Goal: Communication & Community: Answer question/provide support

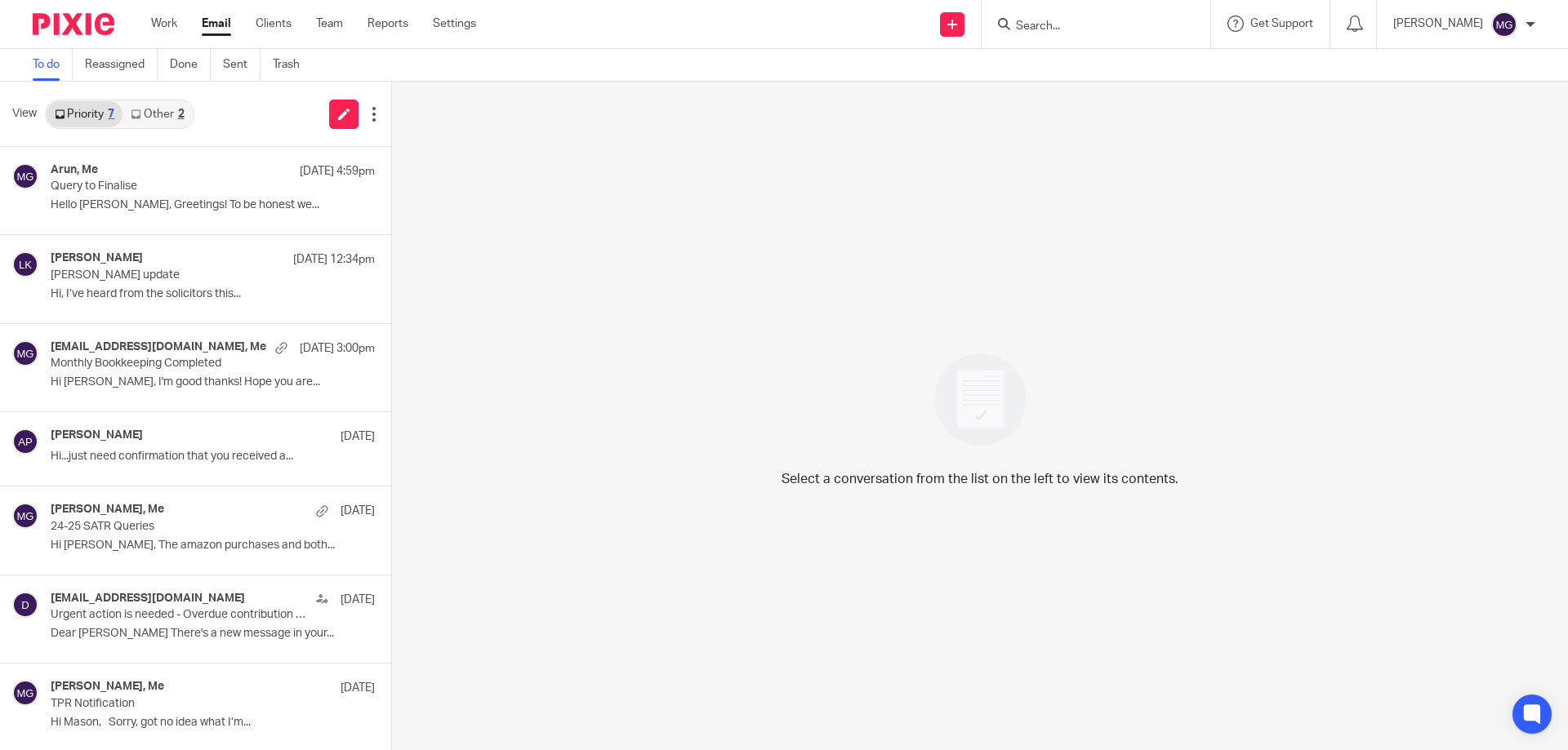
click at [1058, 28] on input "Search" at bounding box center [1087, 27] width 147 height 15
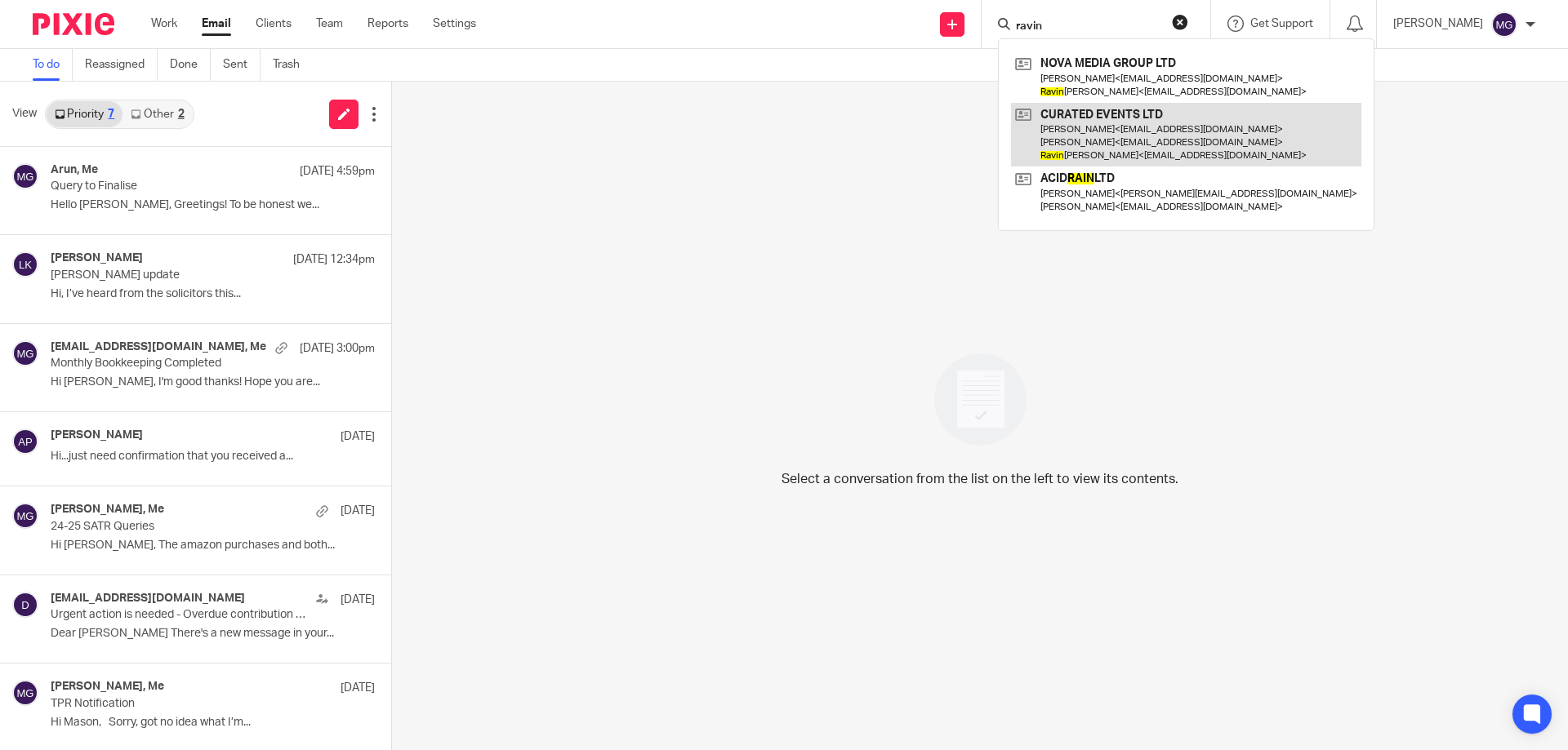
type input "ravin"
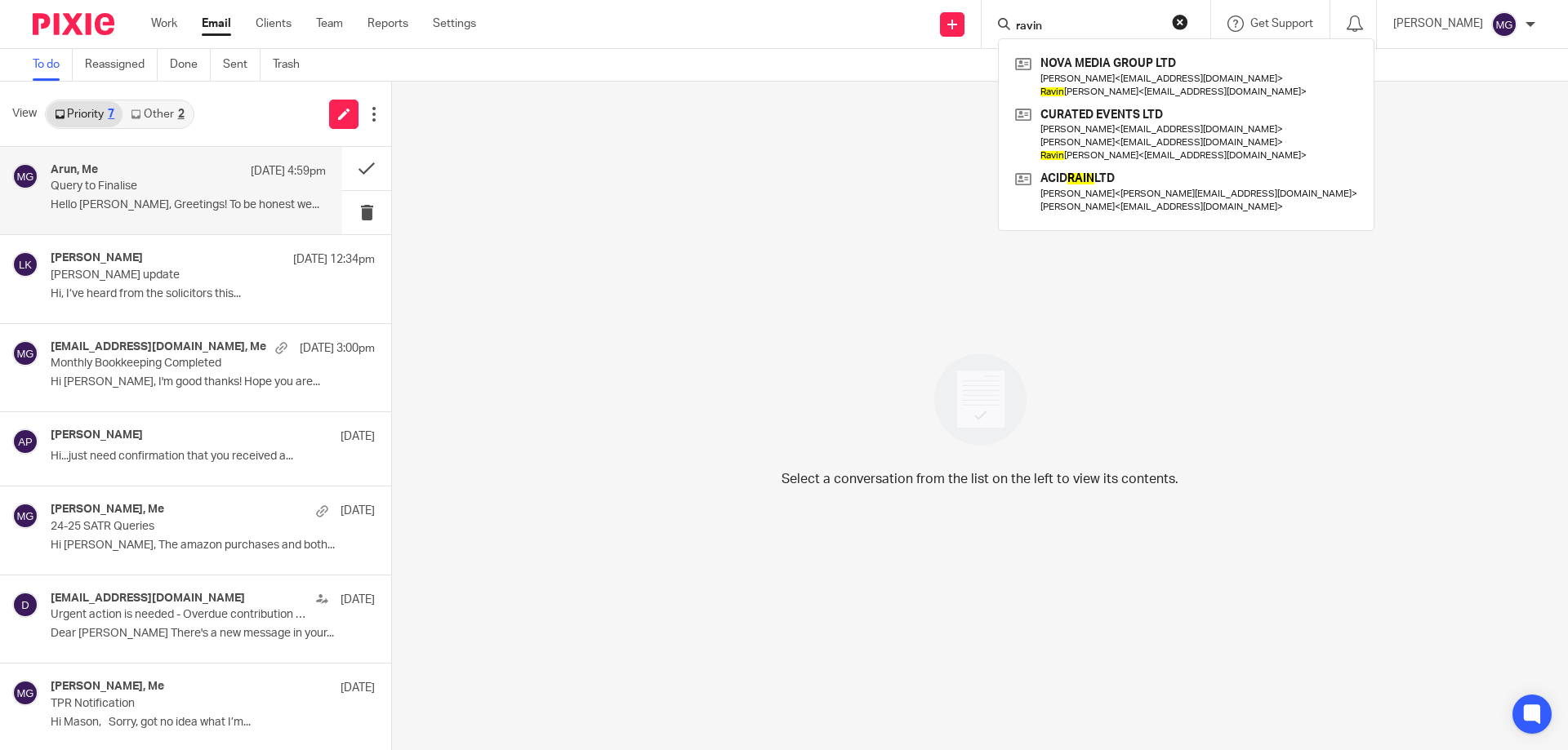
click at [118, 189] on p "Query to Finalise" at bounding box center [161, 186] width 221 height 14
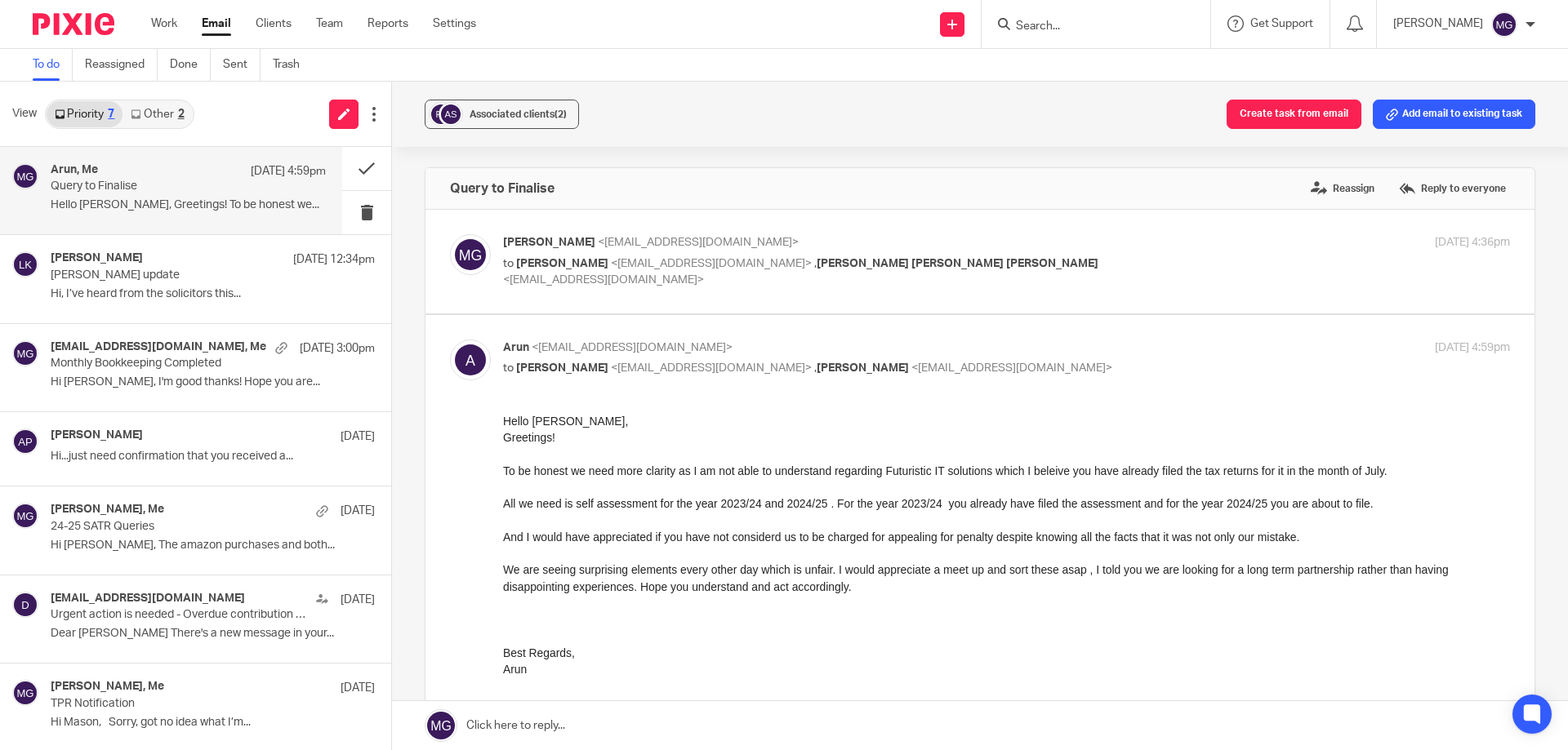
click at [624, 732] on link at bounding box center [980, 725] width 1176 height 49
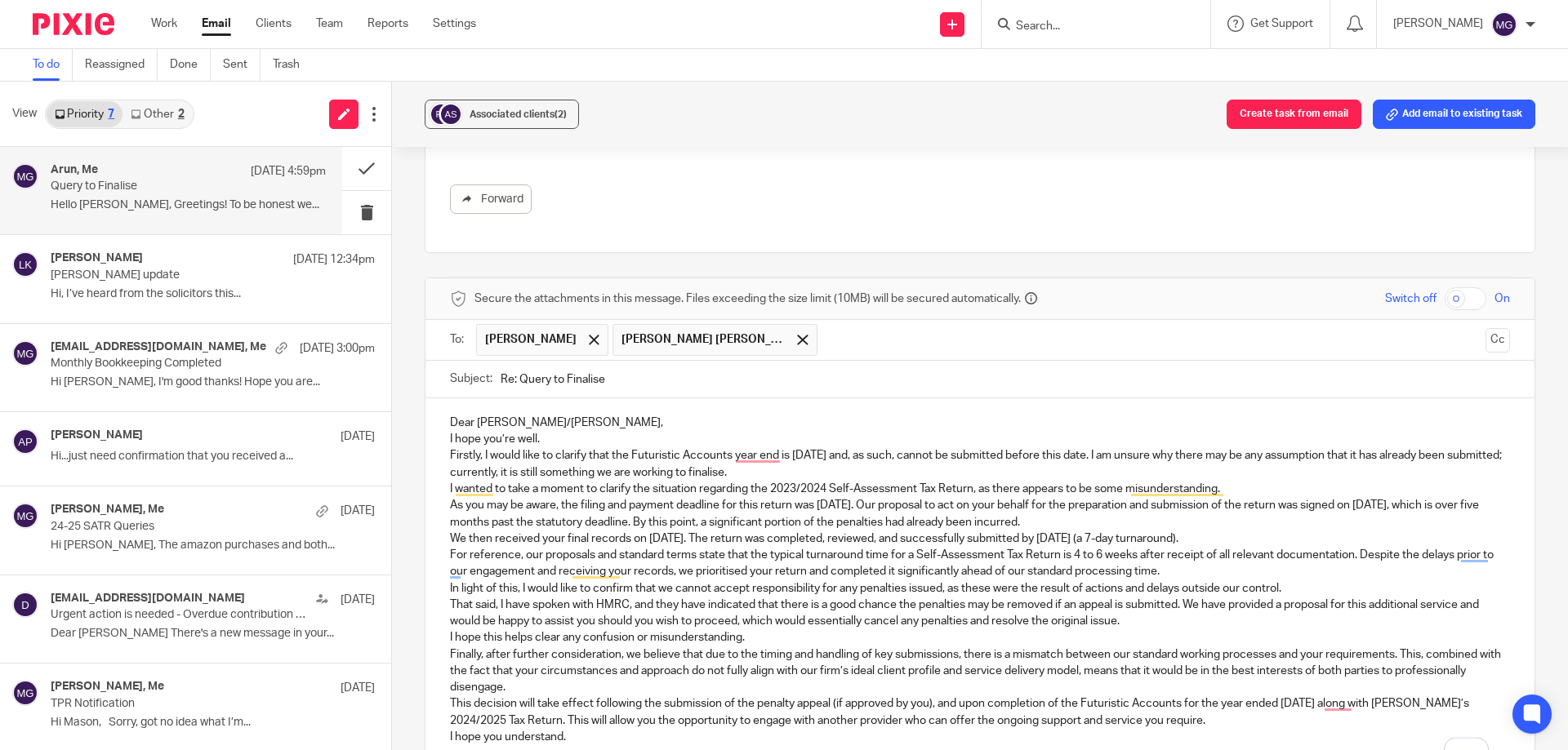
click at [551, 425] on p "Dear [PERSON_NAME]/[PERSON_NAME]," at bounding box center [980, 423] width 1060 height 17
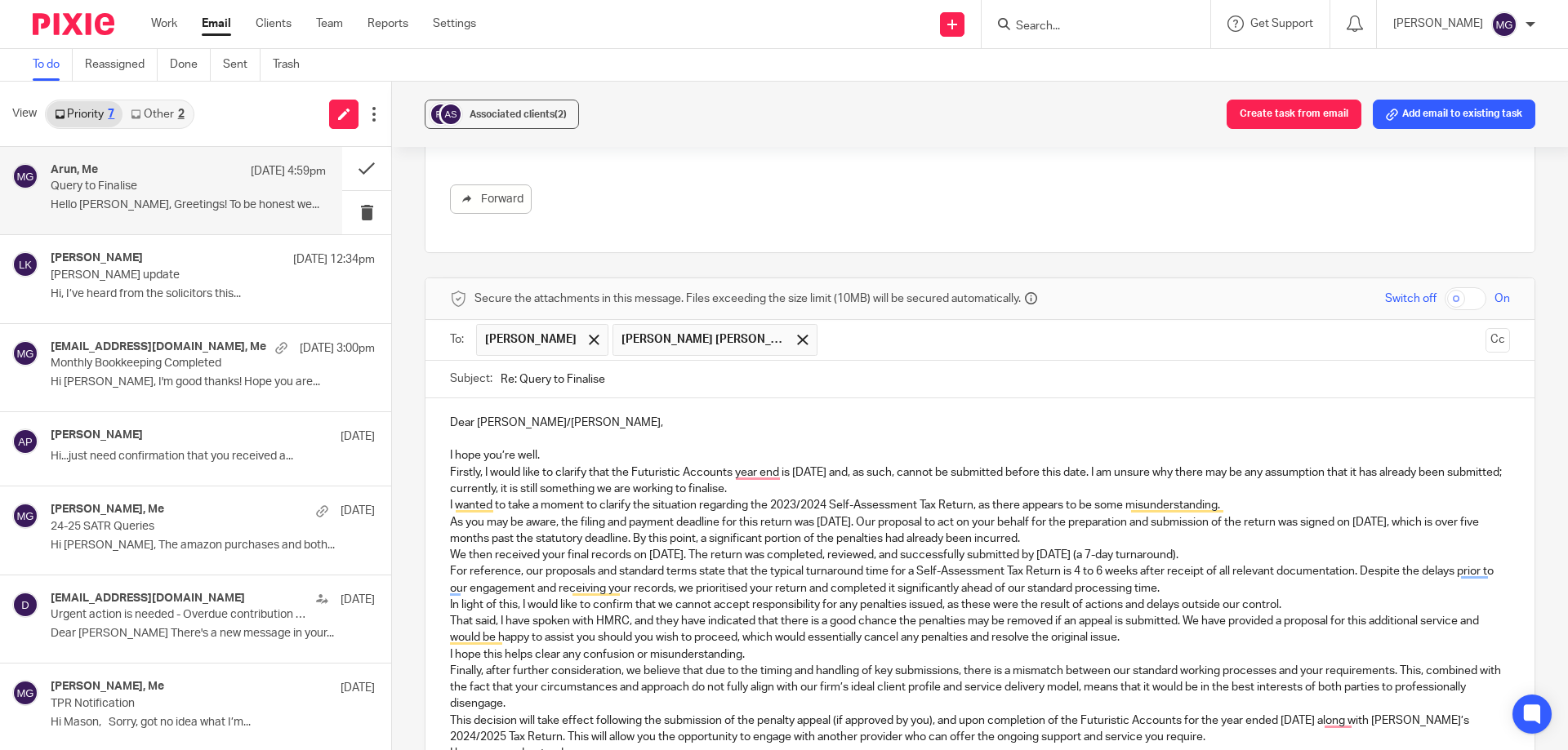
click at [546, 455] on p "I hope you’re well." at bounding box center [980, 456] width 1060 height 17
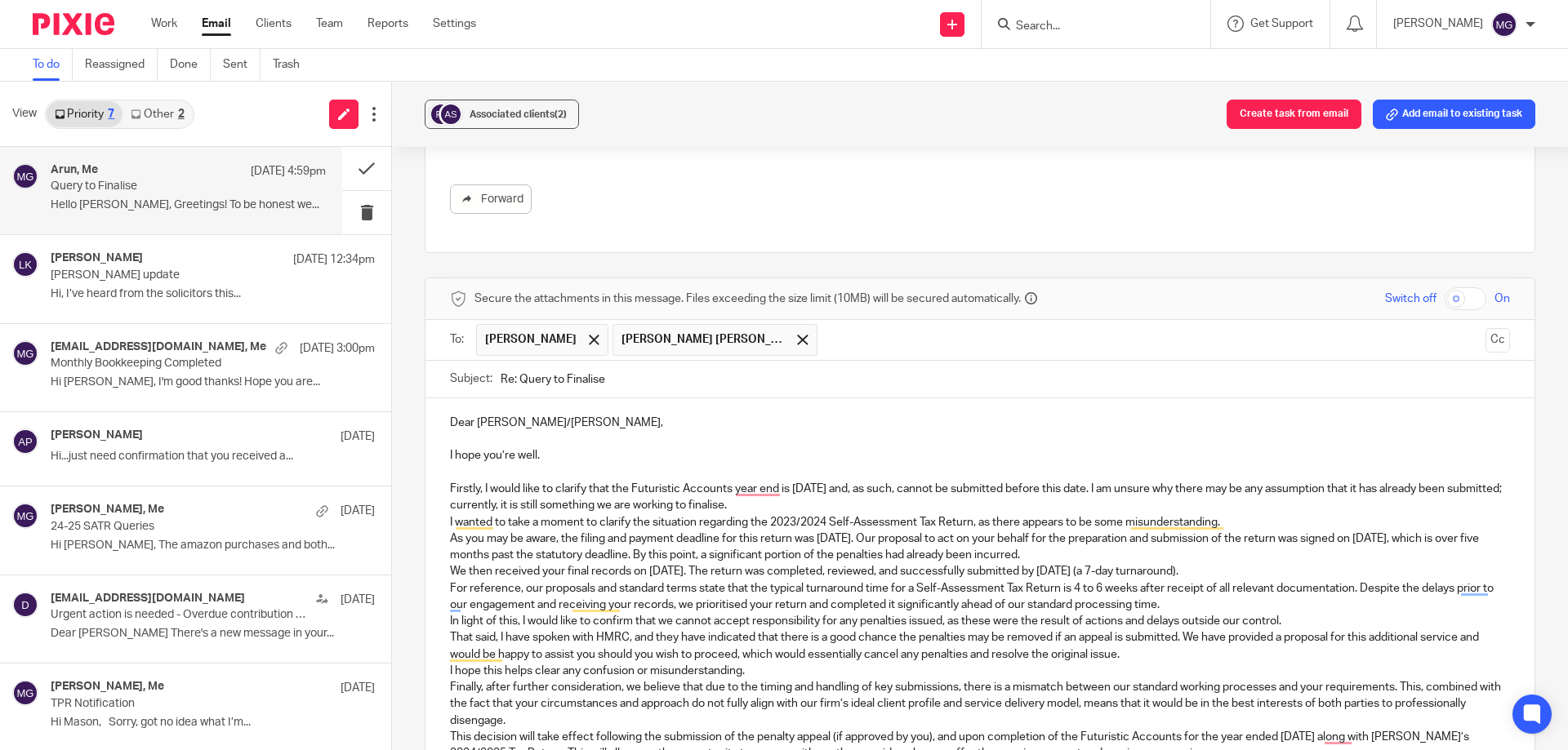
click at [807, 505] on p "Firstly, I would like to clarify that the Futuristic Accounts year end is [DATE…" at bounding box center [980, 497] width 1060 height 33
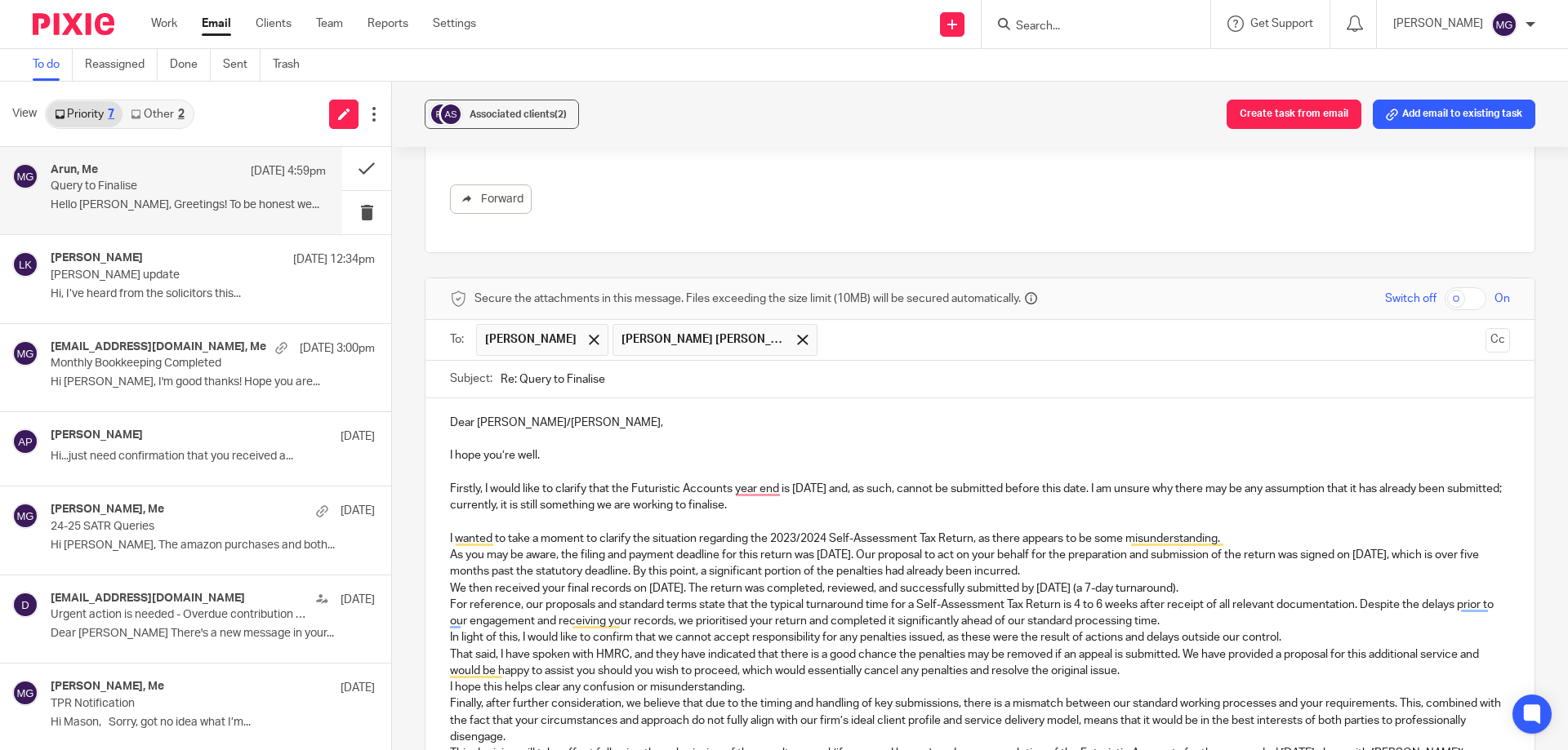
click at [1275, 542] on p "I wanted to take a moment to clarify the situation regarding the 2023/2024 Self…" at bounding box center [980, 539] width 1060 height 17
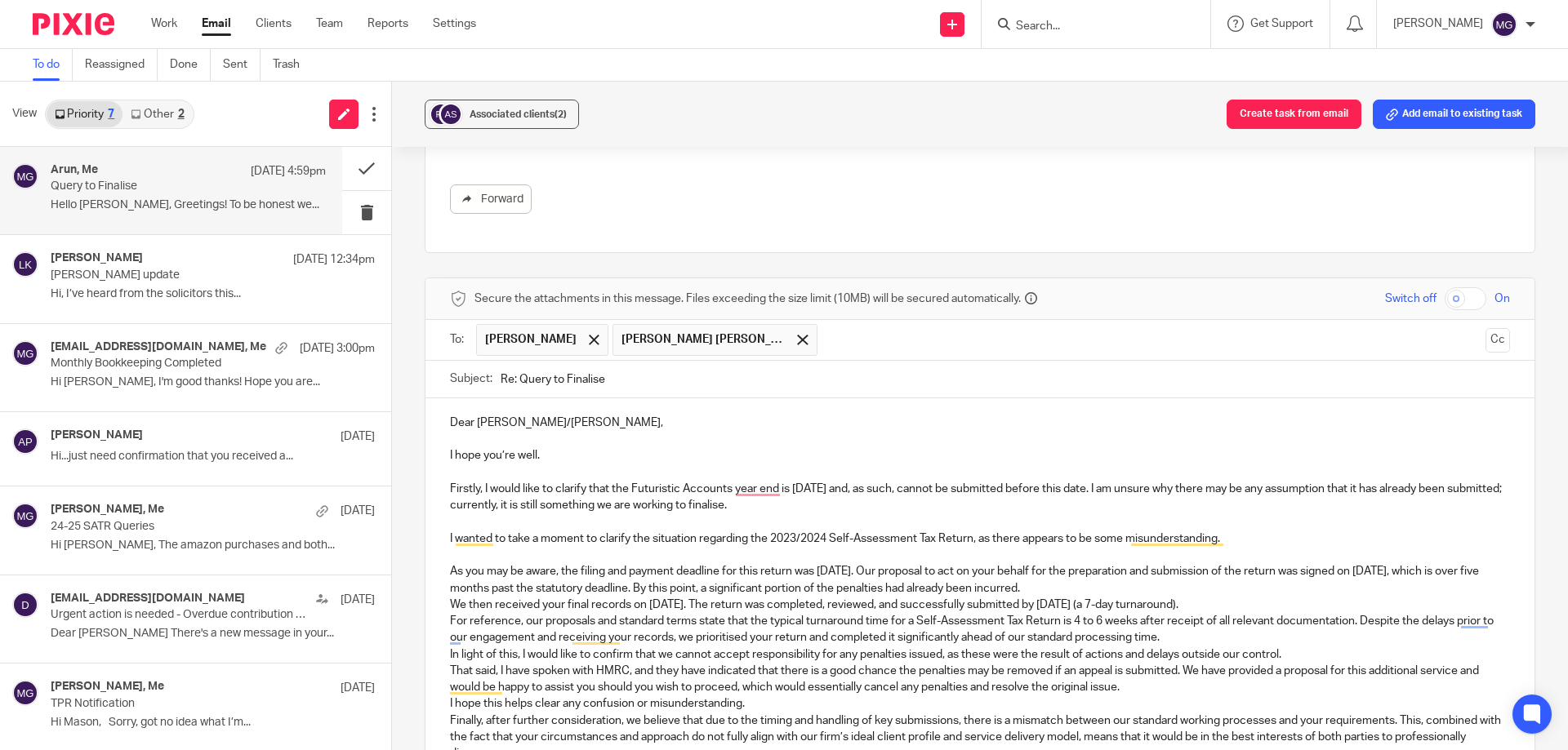
click at [1147, 591] on p "As you may be aware, the filing and payment deadline for this return was [DATE]…" at bounding box center [980, 579] width 1060 height 33
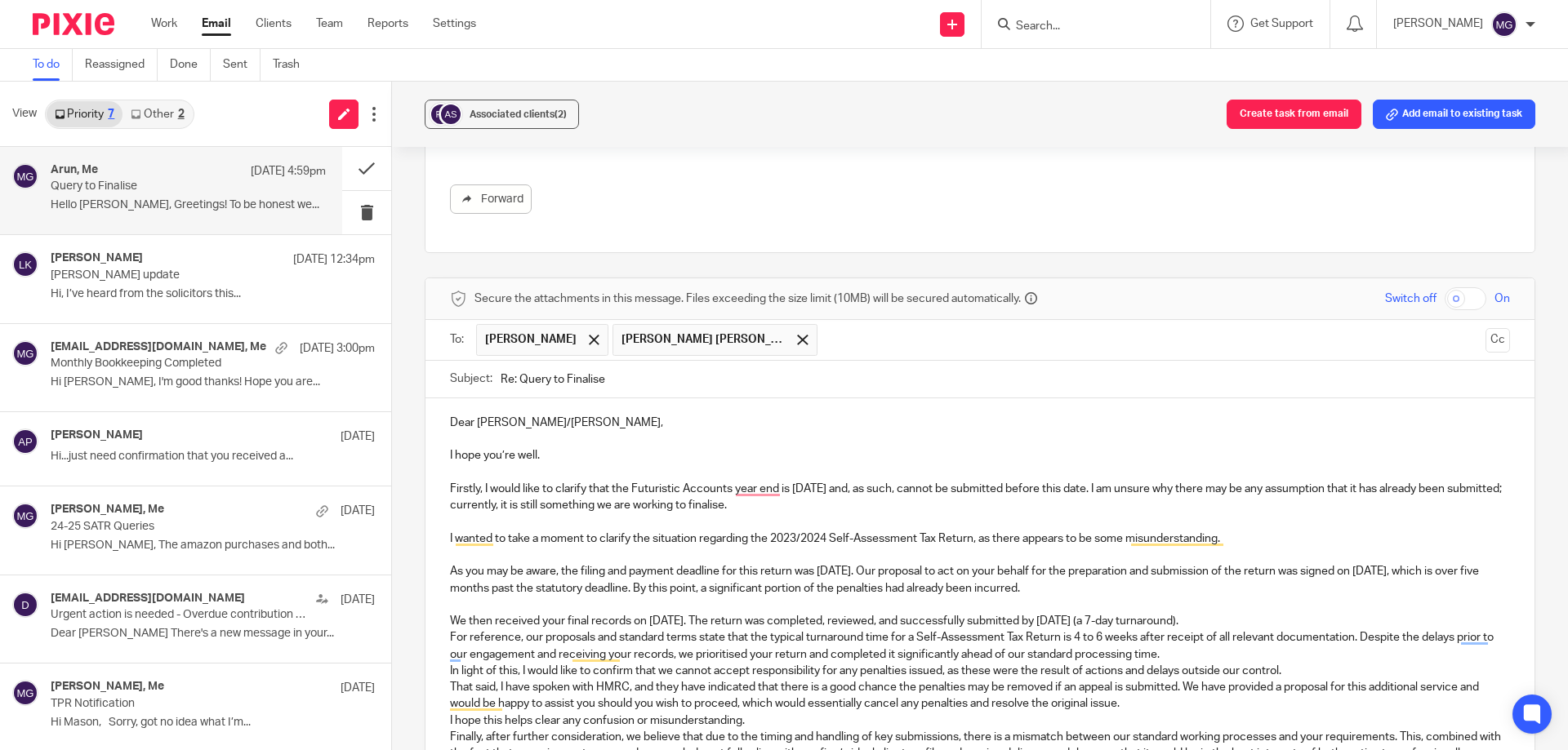
click at [1310, 621] on p "We then received your final records on [DATE]. The return was completed, review…" at bounding box center [980, 622] width 1060 height 17
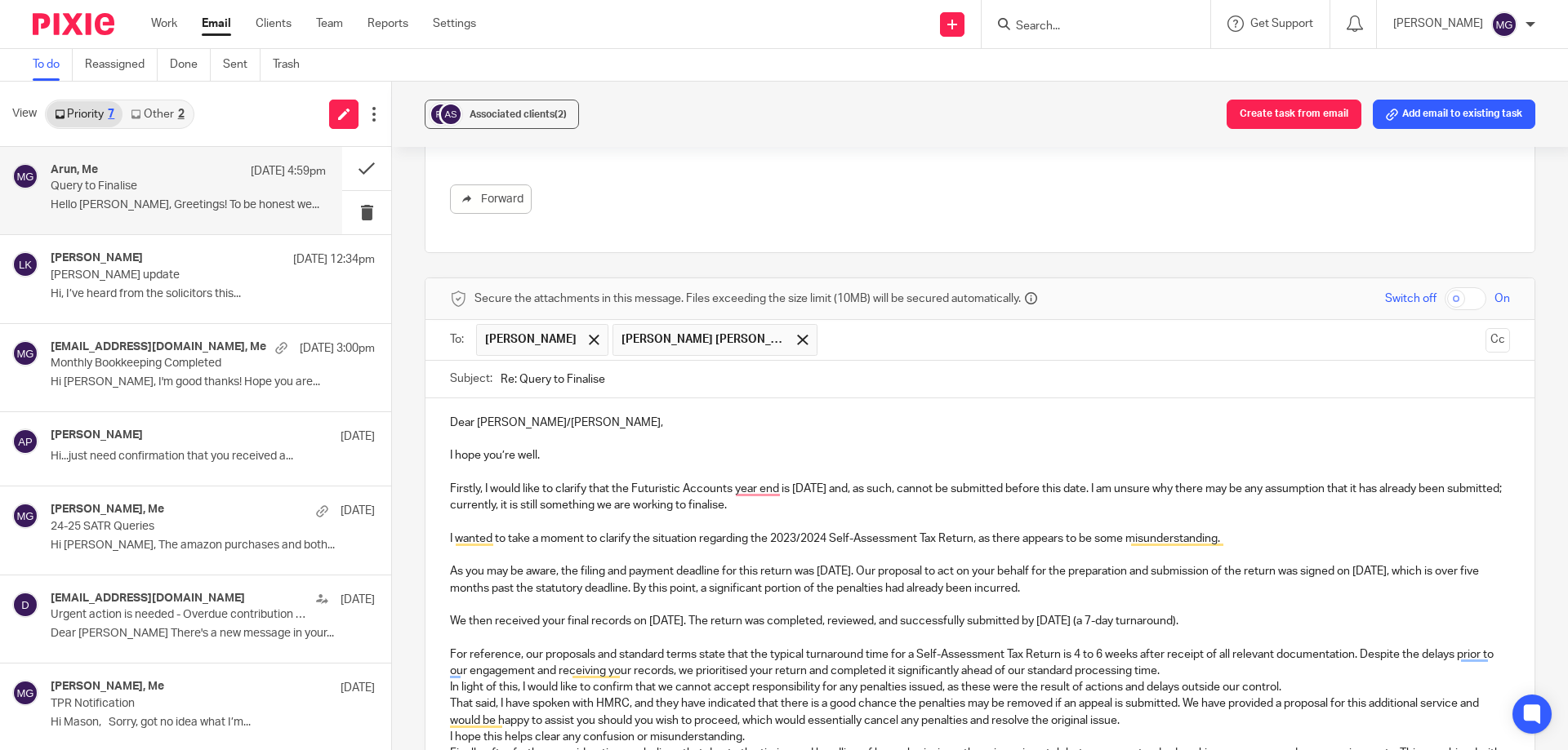
click at [1190, 670] on p "For reference, our proposals and standard terms state that the typical turnarou…" at bounding box center [980, 663] width 1060 height 33
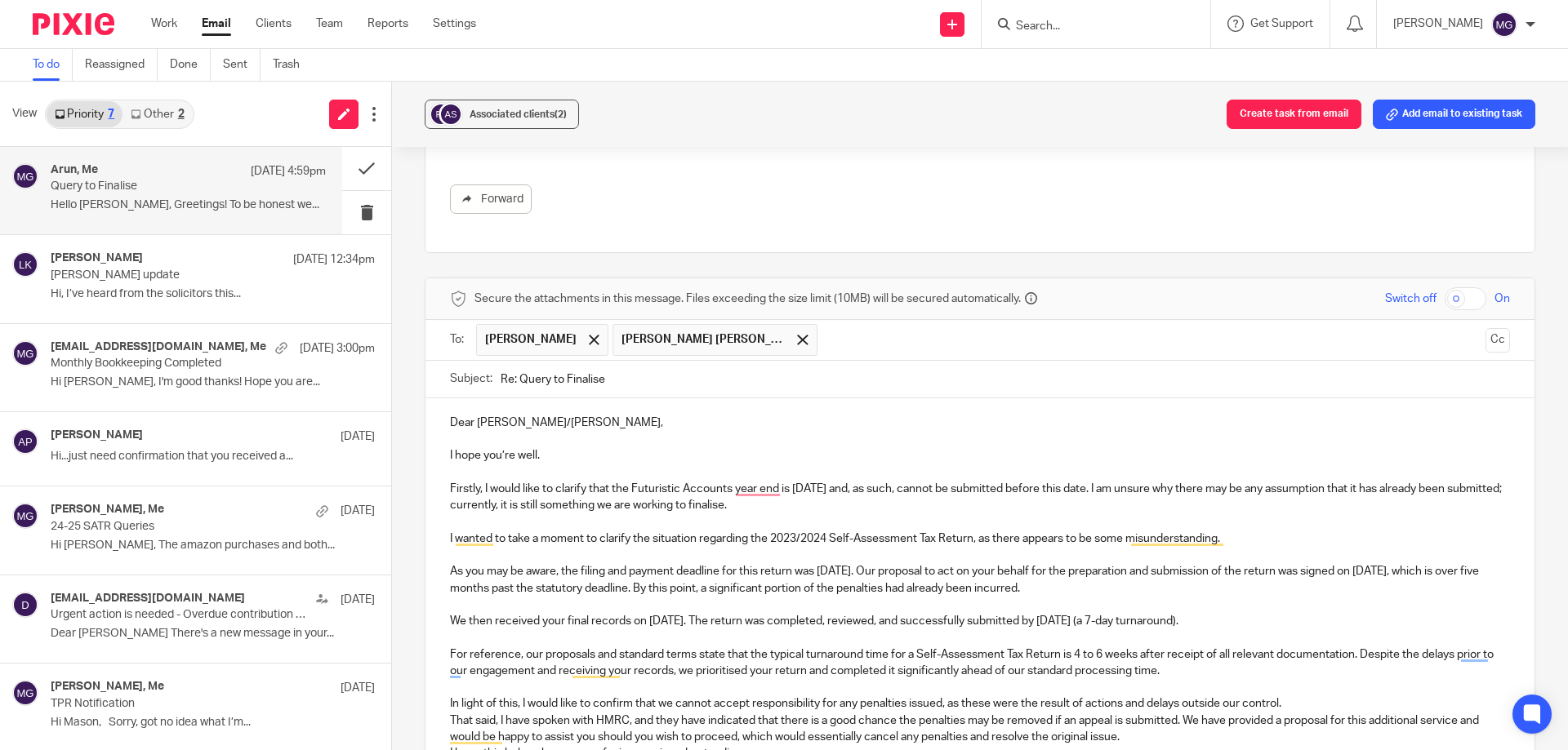
scroll to position [826, 0]
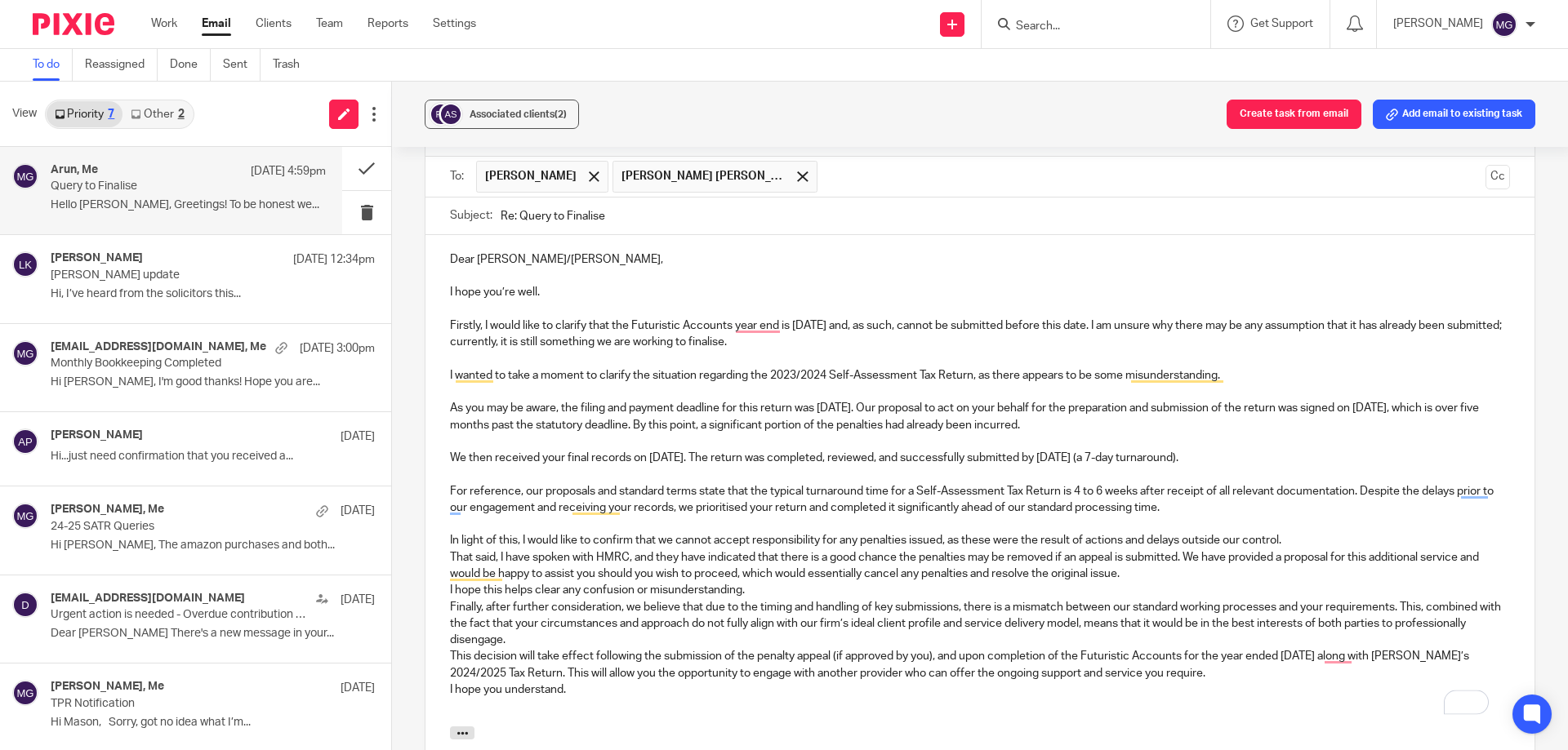
click at [1303, 545] on p "In light of this, I would like to confirm that we cannot accept responsibility …" at bounding box center [980, 540] width 1060 height 17
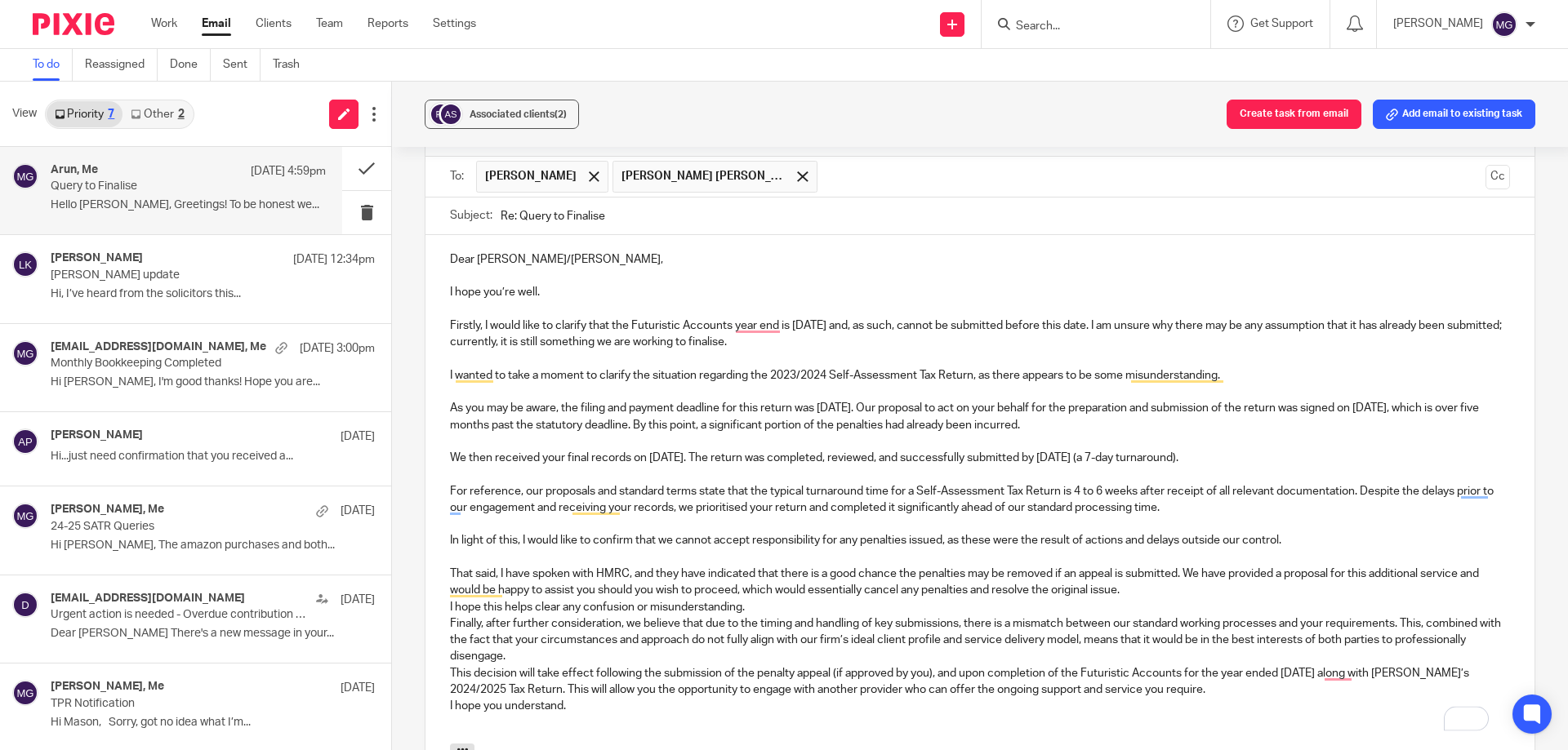
click at [1168, 593] on p "That said, I have spoken with HMRC, and they have indicated that there is a goo…" at bounding box center [980, 582] width 1060 height 33
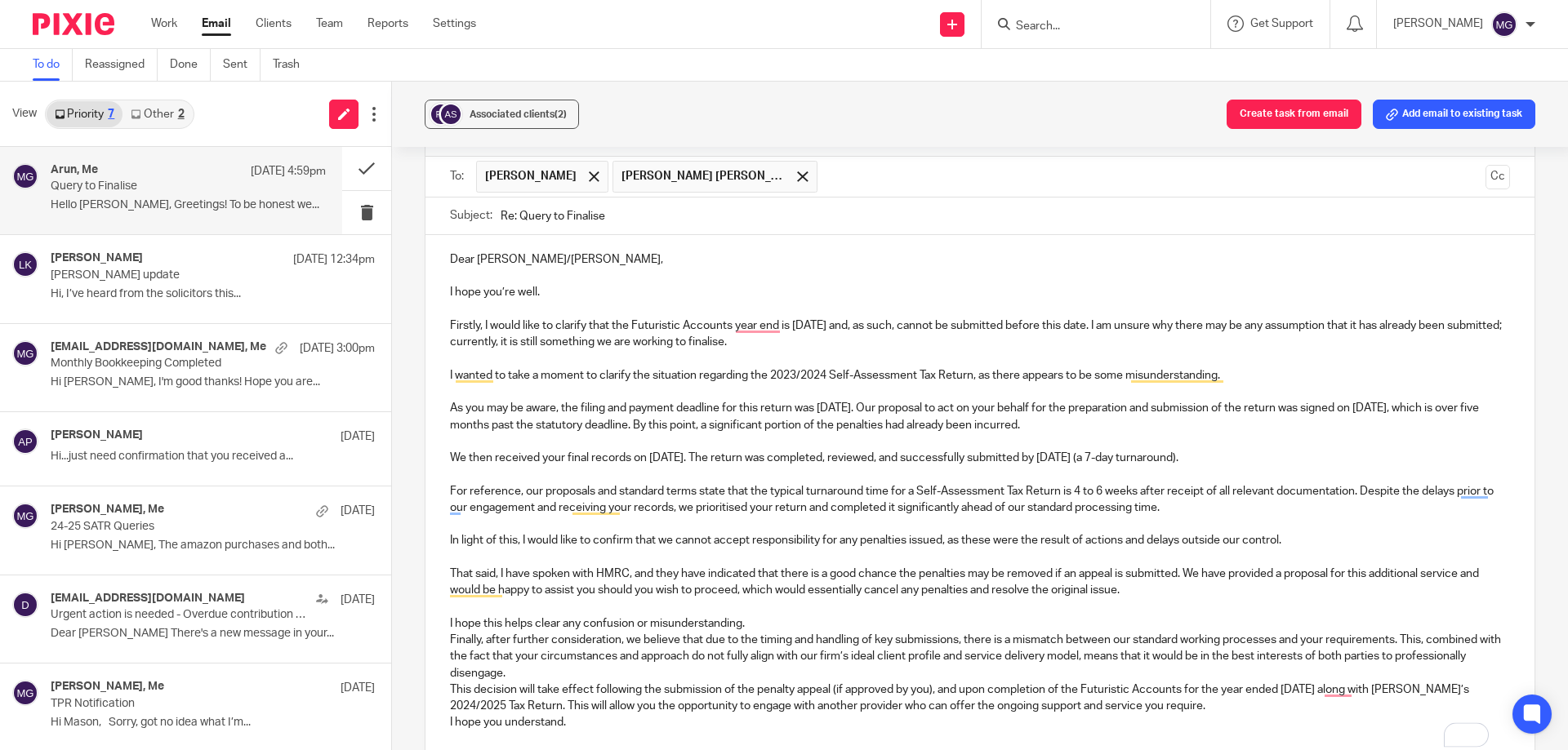
click at [794, 624] on p "I hope this helps clear any confusion or misunderstanding." at bounding box center [980, 623] width 1060 height 17
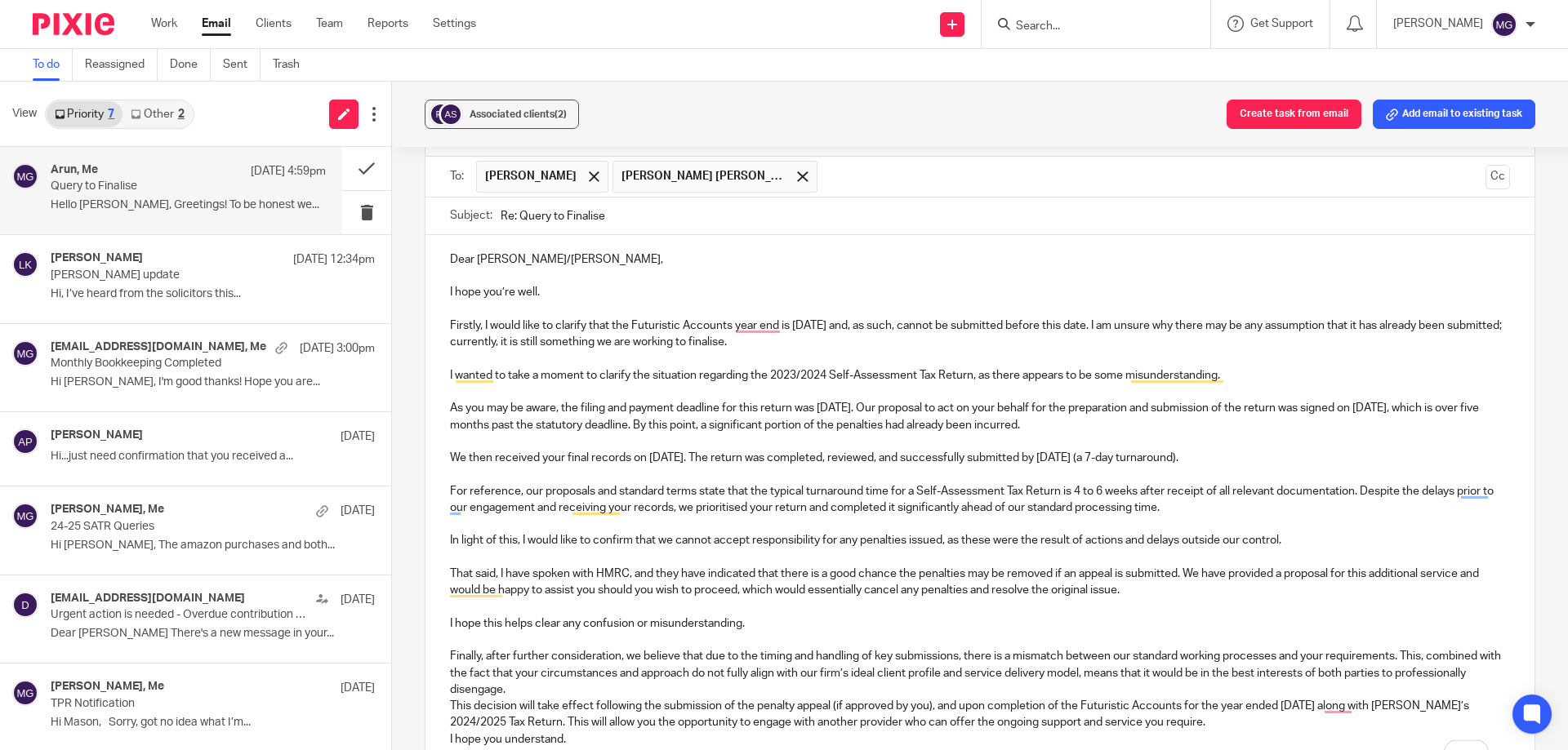
scroll to position [989, 0]
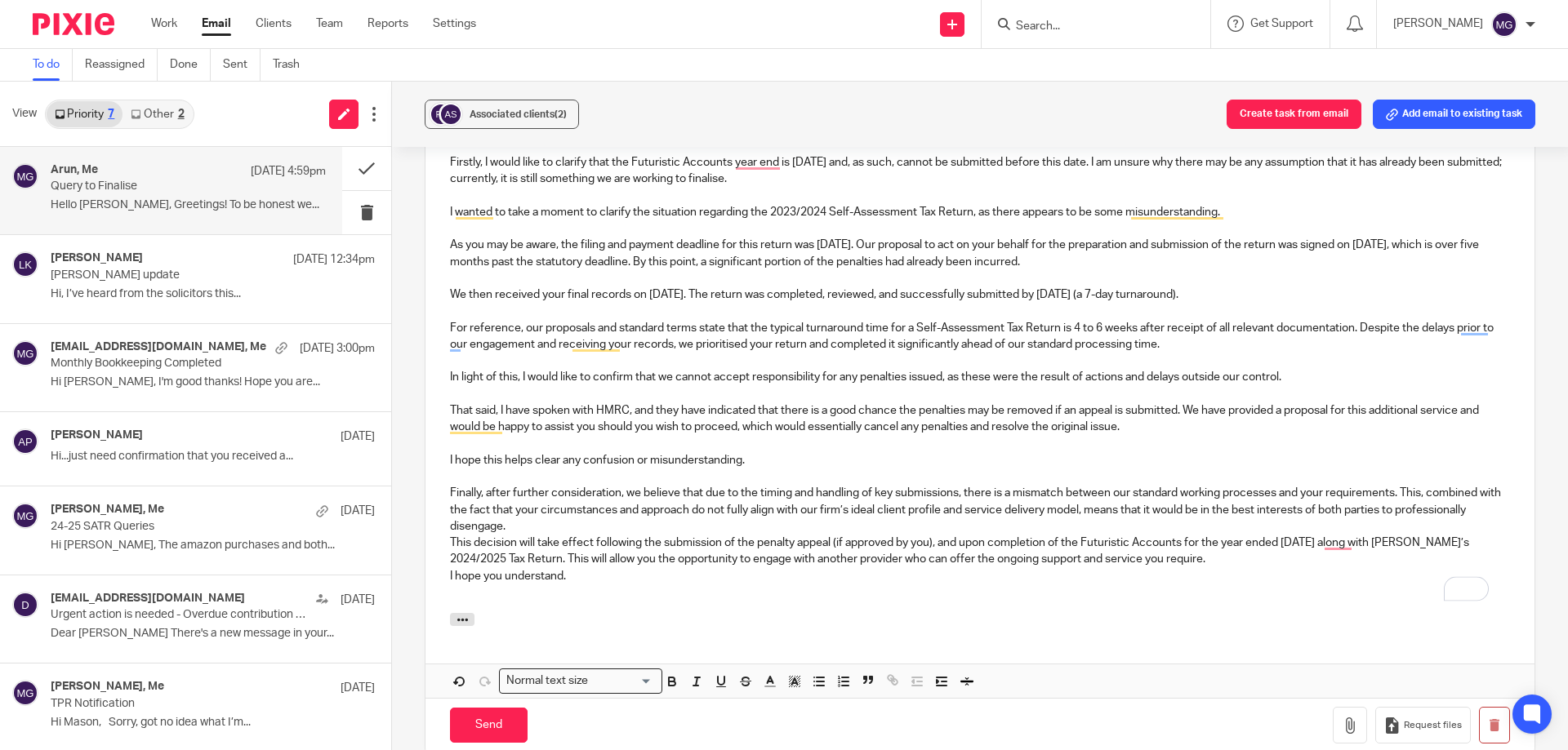
click at [626, 529] on p "Finally, after further consideration, we believe that due to the timing and han…" at bounding box center [980, 510] width 1060 height 50
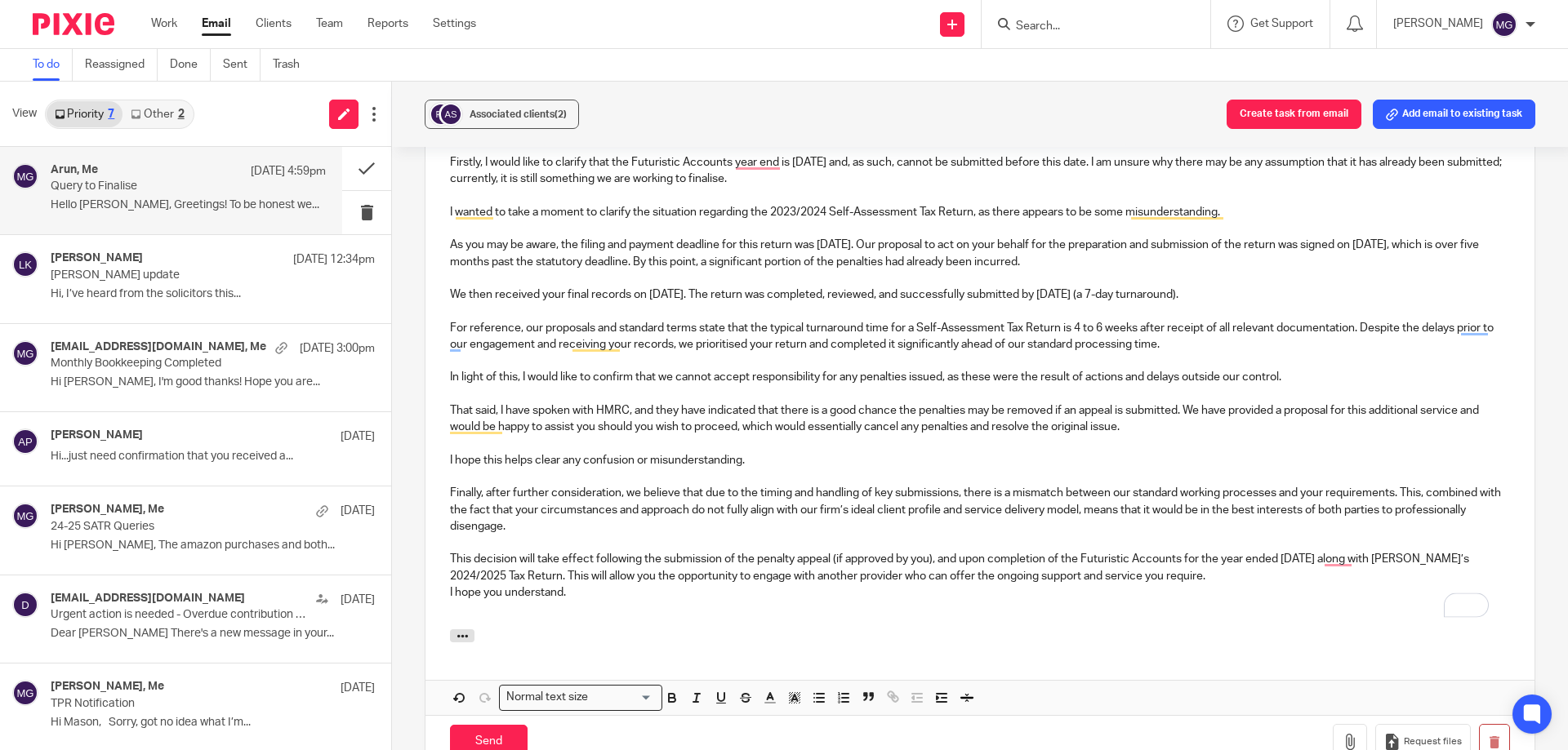
click at [701, 596] on p "I hope you understand." at bounding box center [980, 593] width 1060 height 17
click at [1226, 580] on p "This decision will take effect following the submission of the penalty appeal (…" at bounding box center [980, 568] width 1060 height 33
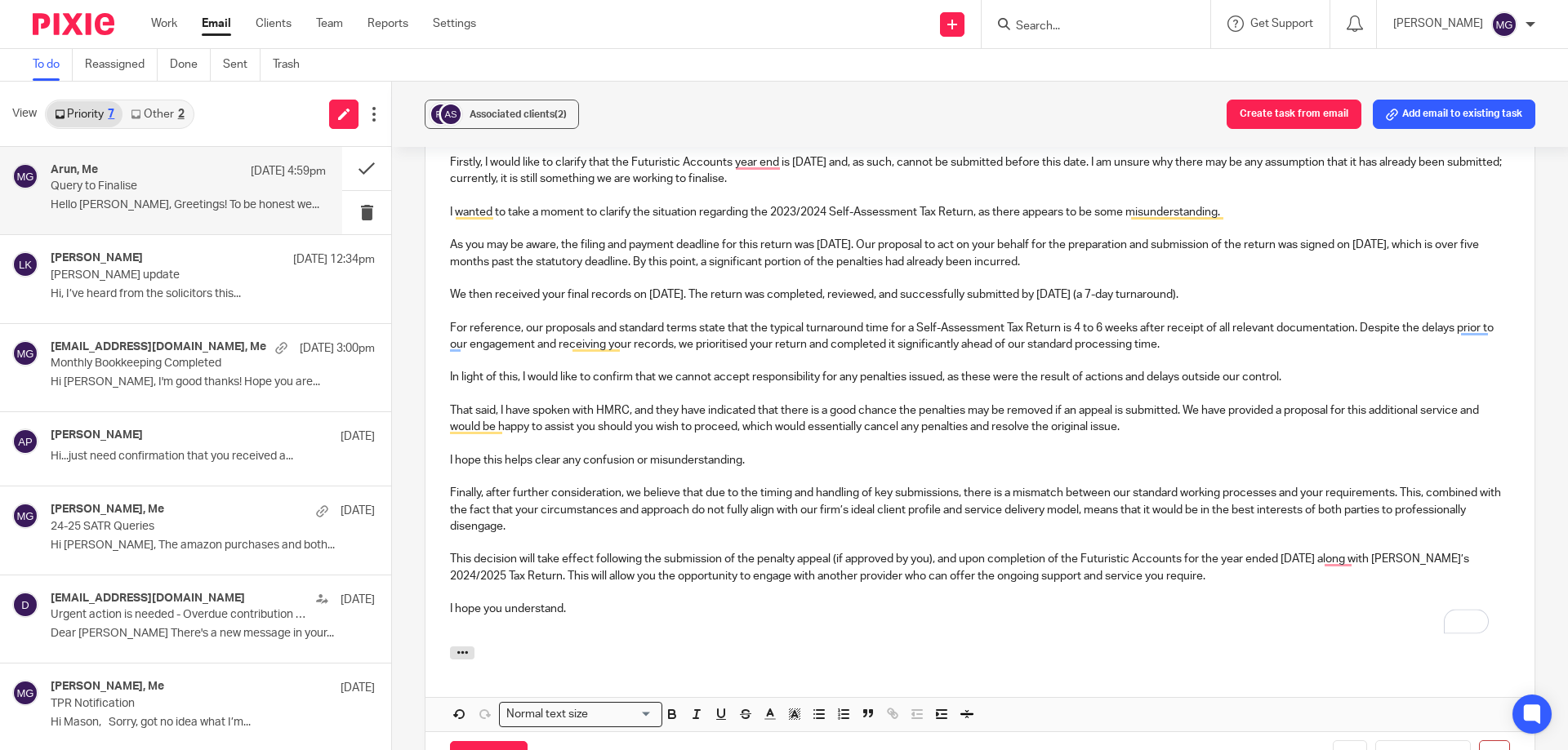
scroll to position [907, 0]
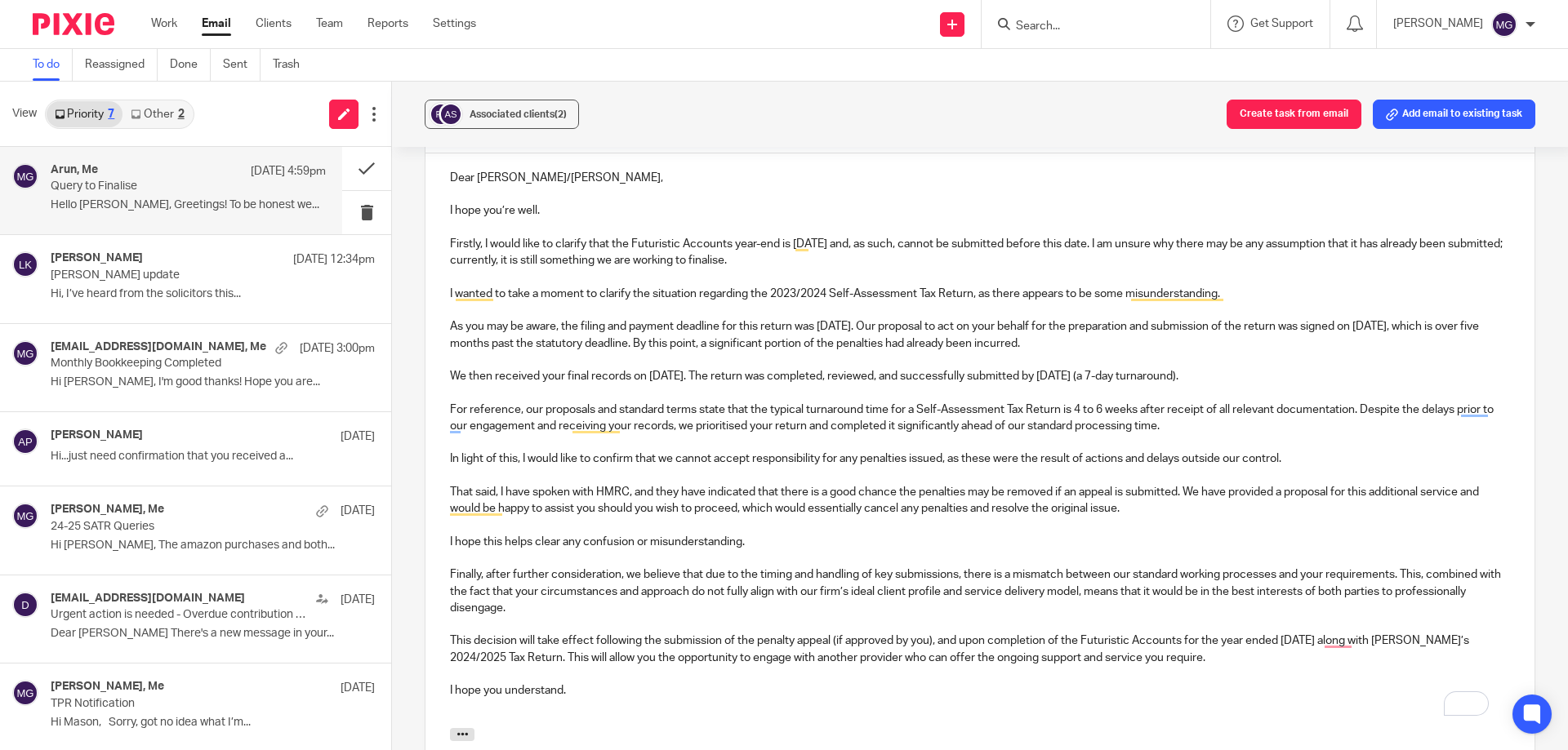
click at [776, 262] on p "Firstly, I would like to clarify that the Futuristic Accounts year-end is [DATE…" at bounding box center [980, 253] width 1060 height 33
click at [779, 263] on p "Firstly, I would like to clarify that the Futuristic Accounts year-end is [DATE…" at bounding box center [980, 253] width 1060 height 33
click at [670, 260] on p "Firstly, I would like to clarify that the Futuristic Accounts year-end is [DATE…" at bounding box center [980, 253] width 1060 height 33
click at [692, 262] on p "Firstly, I would like to clarify that the Futuristic Accounts year-end is [DATE…" at bounding box center [980, 253] width 1060 height 33
click at [839, 292] on p "I wanted to take a moment to clarify the situation regarding the 2023/2024 Self…" at bounding box center [980, 294] width 1060 height 17
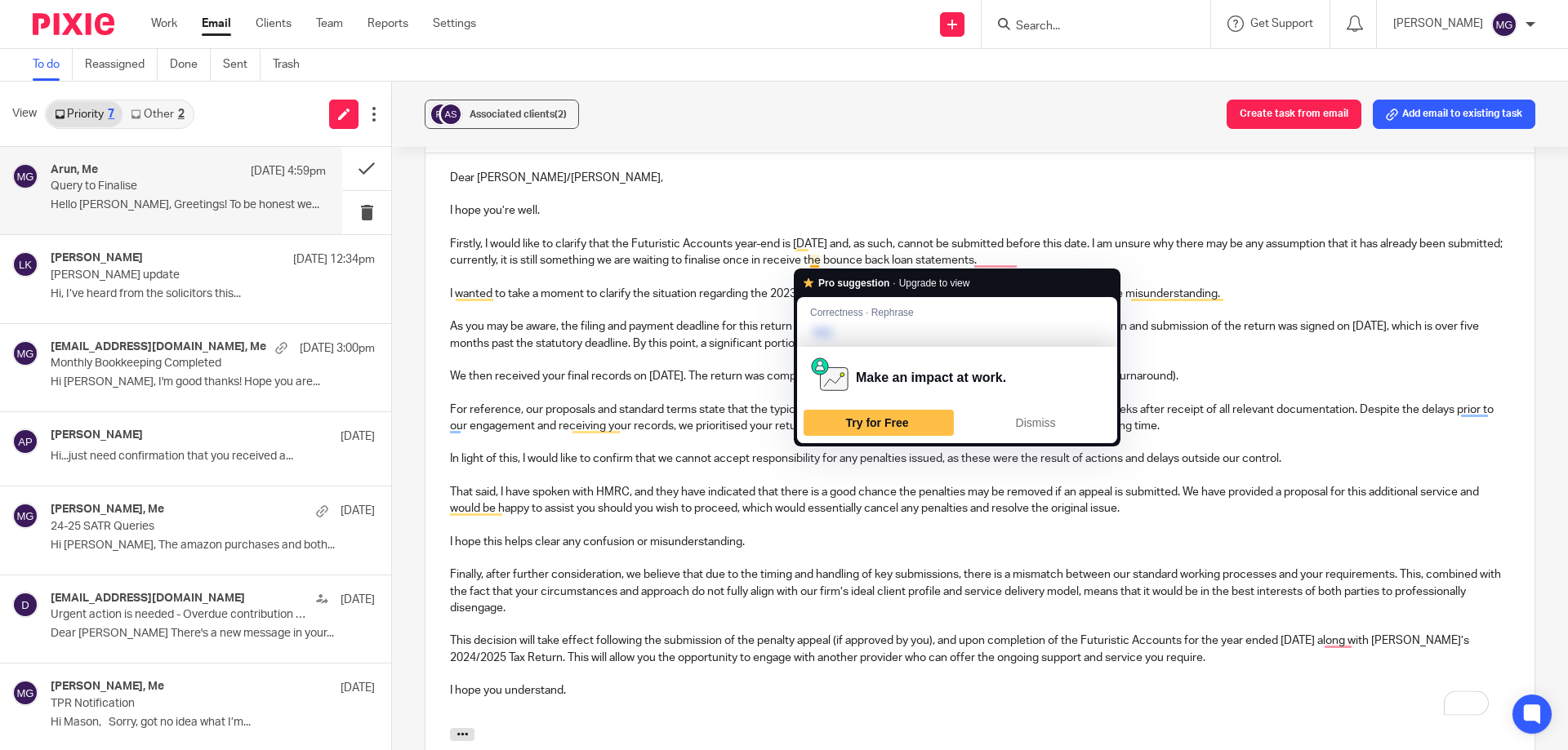
click at [808, 258] on p "Firstly, I would like to clarify that the Futuristic Accounts year-end is [DATE…" at bounding box center [980, 253] width 1060 height 33
click at [809, 259] on p "Firstly, I would like to clarify that the Futuristic Accounts year-end is [DATE…" at bounding box center [980, 253] width 1060 height 33
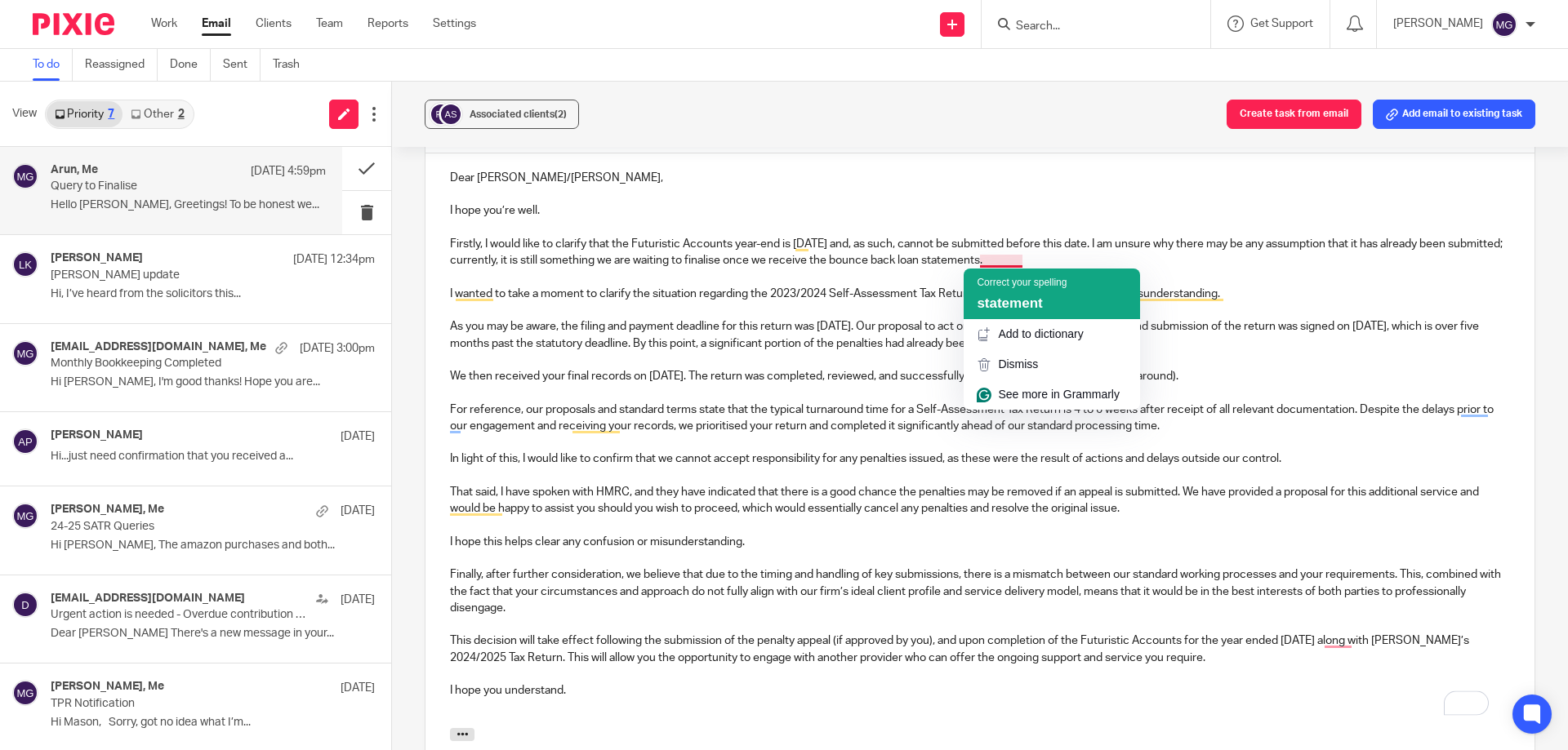
click at [1007, 295] on span "statement" at bounding box center [1009, 302] width 66 height 16
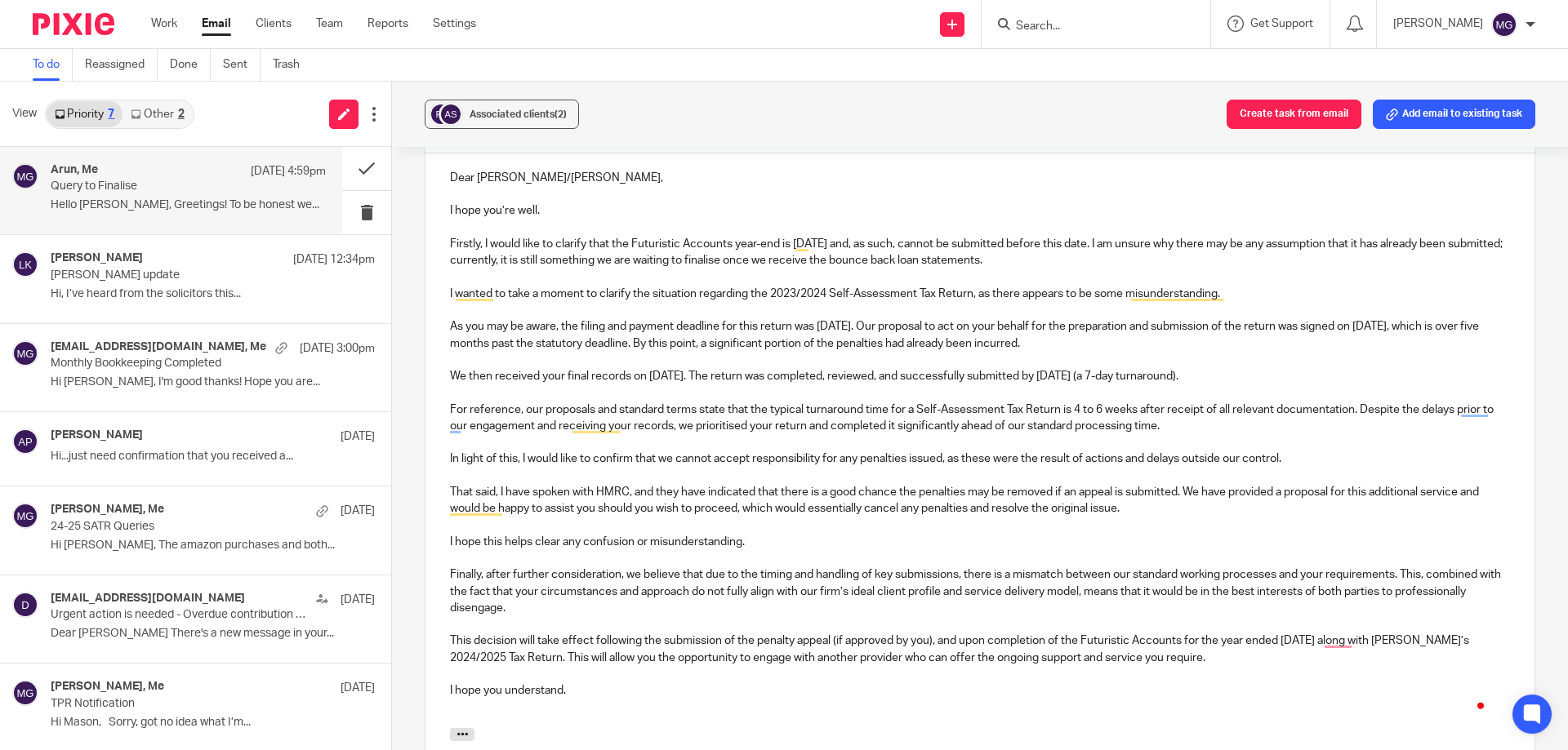
click at [708, 338] on p "As you may be aware, the filing and payment deadline for this return was [DATE]…" at bounding box center [980, 335] width 1060 height 33
click at [624, 292] on p "I wanted to take a moment to clarify the situation regarding the 2023/2024 Self…" at bounding box center [980, 294] width 1060 height 17
drag, startPoint x: 777, startPoint y: 260, endPoint x: 1034, endPoint y: 257, distance: 257.0
click at [1034, 257] on p "Firstly, I would like to clarify that the Futuristic Accounts year-end is [DATE…" at bounding box center [980, 253] width 1060 height 33
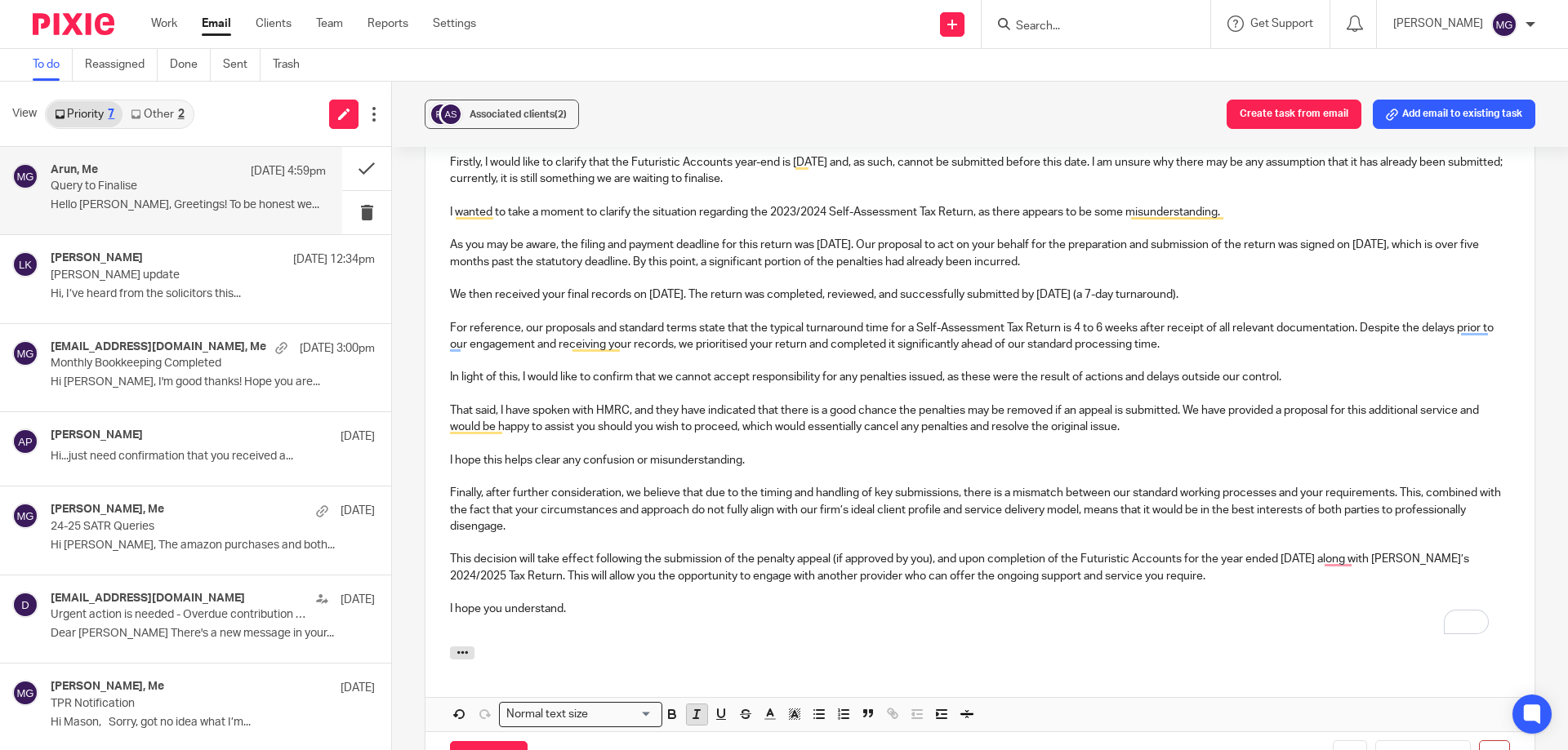
scroll to position [1152, 0]
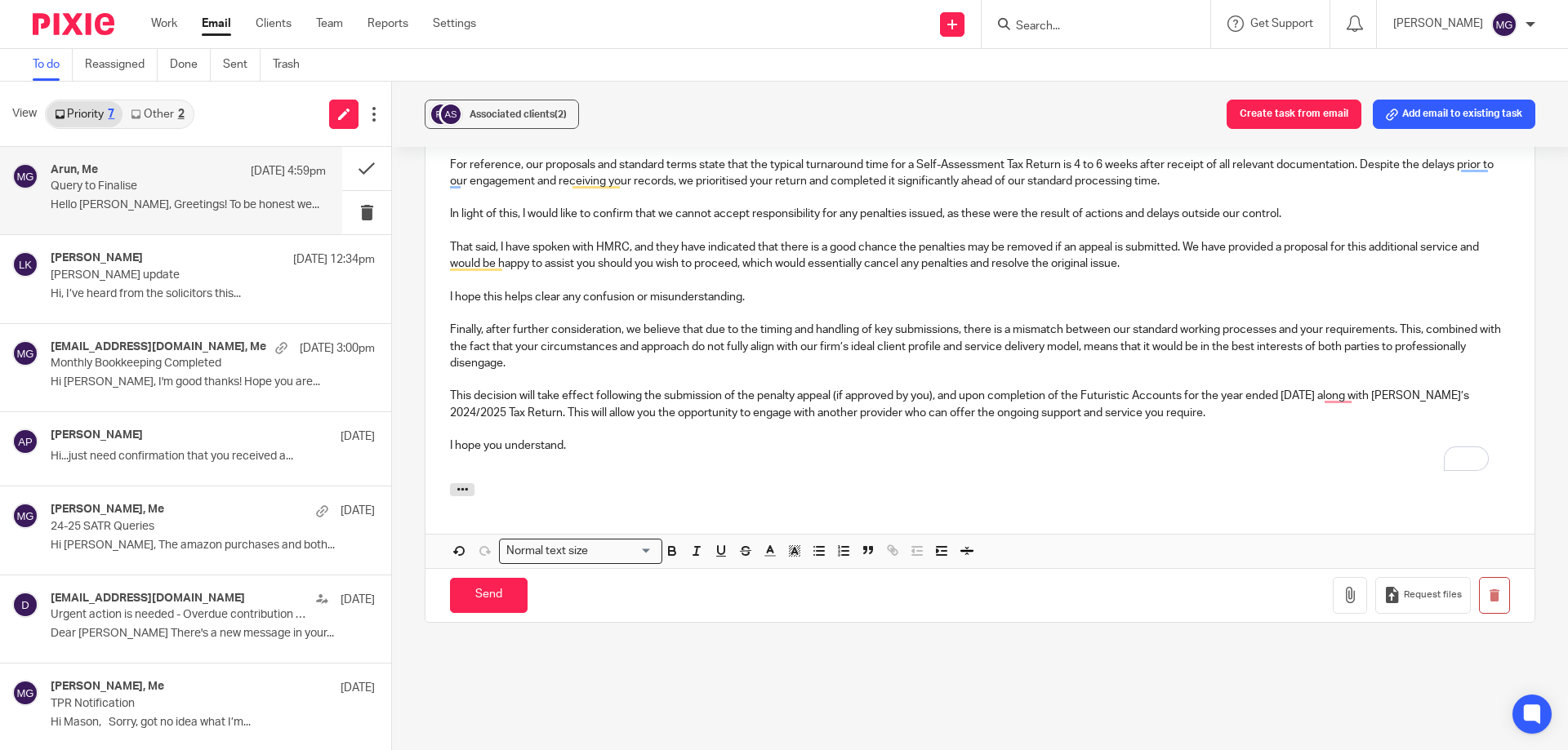
drag, startPoint x: 506, startPoint y: 602, endPoint x: 766, endPoint y: 324, distance: 380.6
click at [770, 293] on form "Secure the attachments in this message. Files exceeding the size limit (10MB) w…" at bounding box center [979, 205] width 1109 height 833
click at [493, 589] on input "Send" at bounding box center [489, 595] width 78 height 35
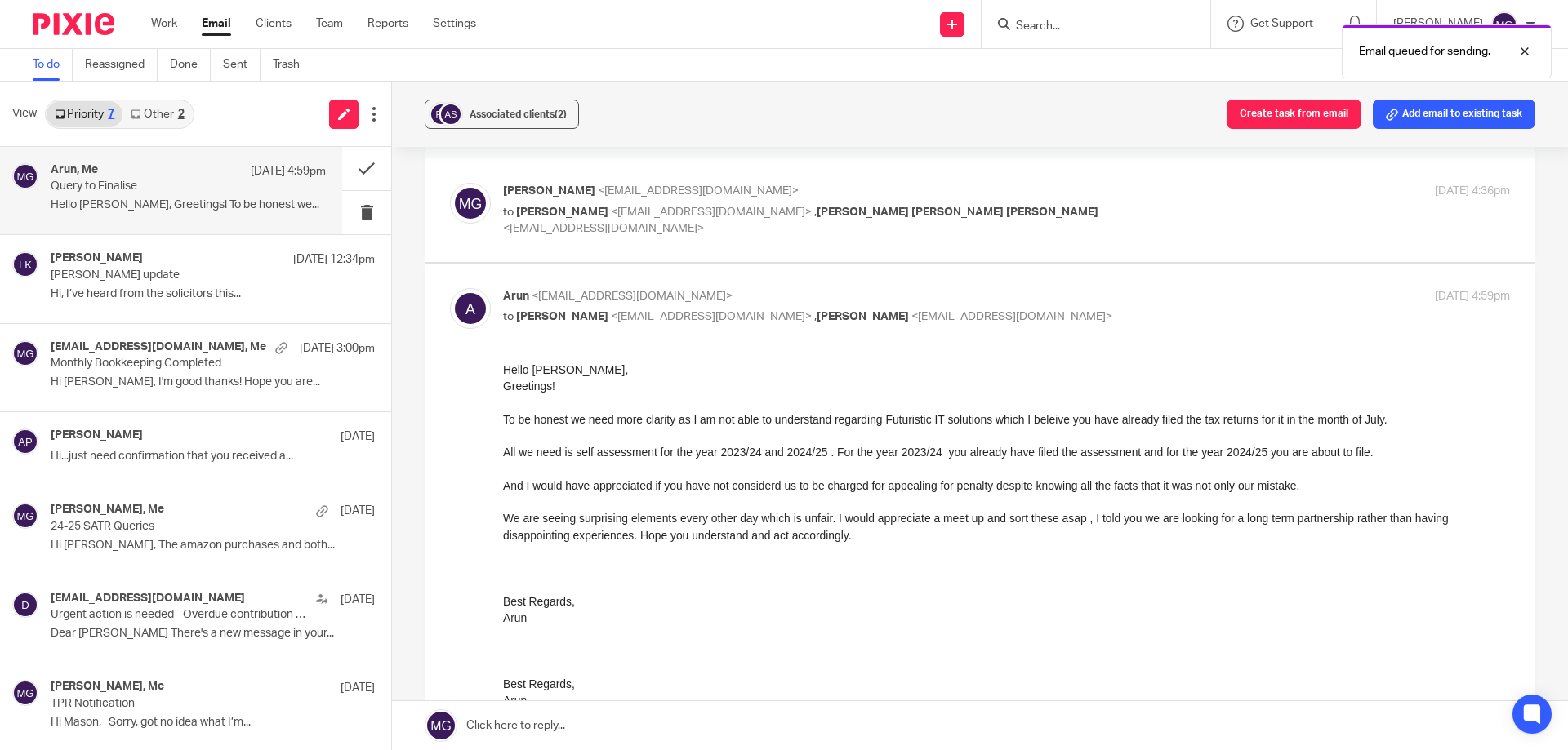
scroll to position [296, 0]
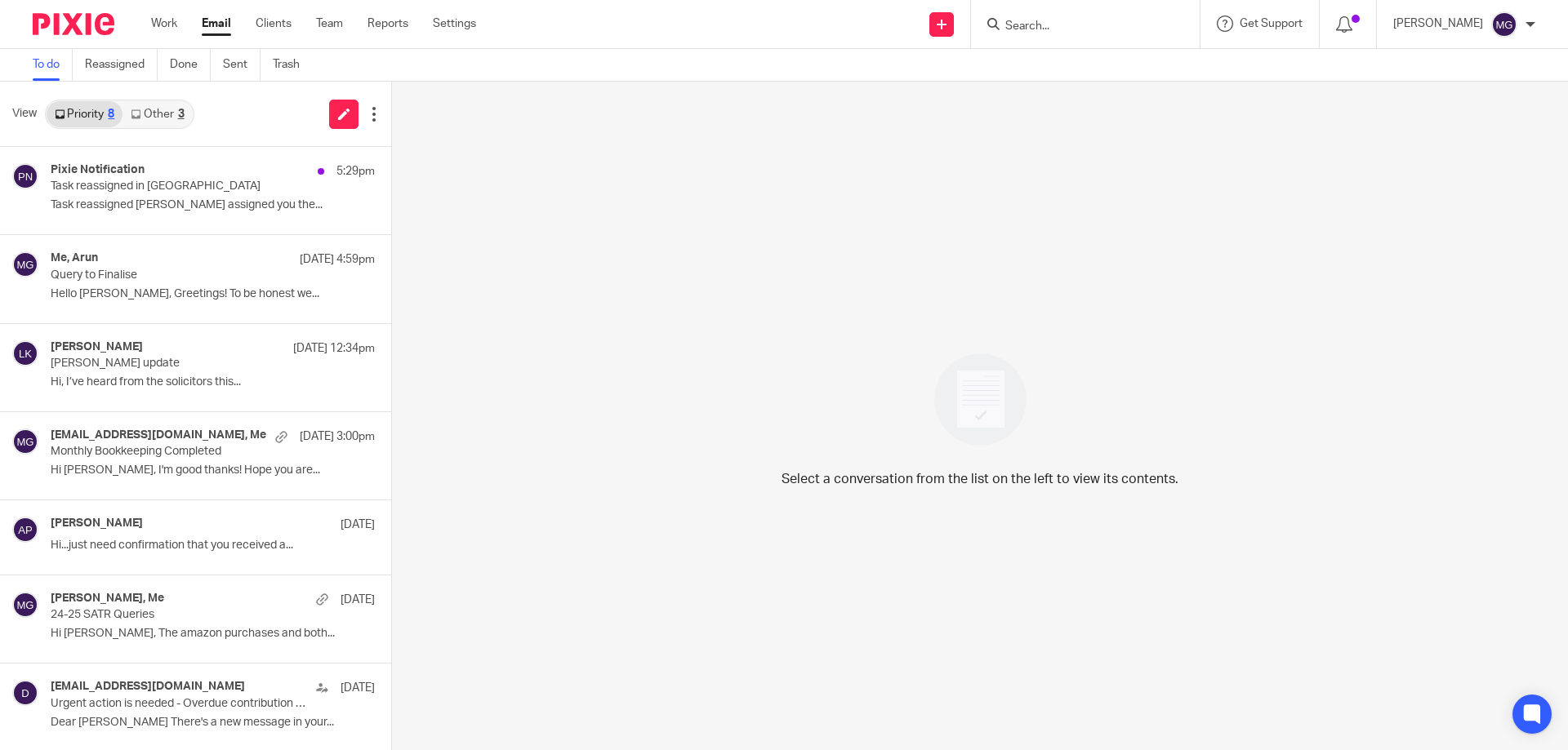
click at [216, 125] on div "View Priority 8 Other 3" at bounding box center [196, 114] width 391 height 65
click at [179, 119] on div "3" at bounding box center [182, 114] width 7 height 12
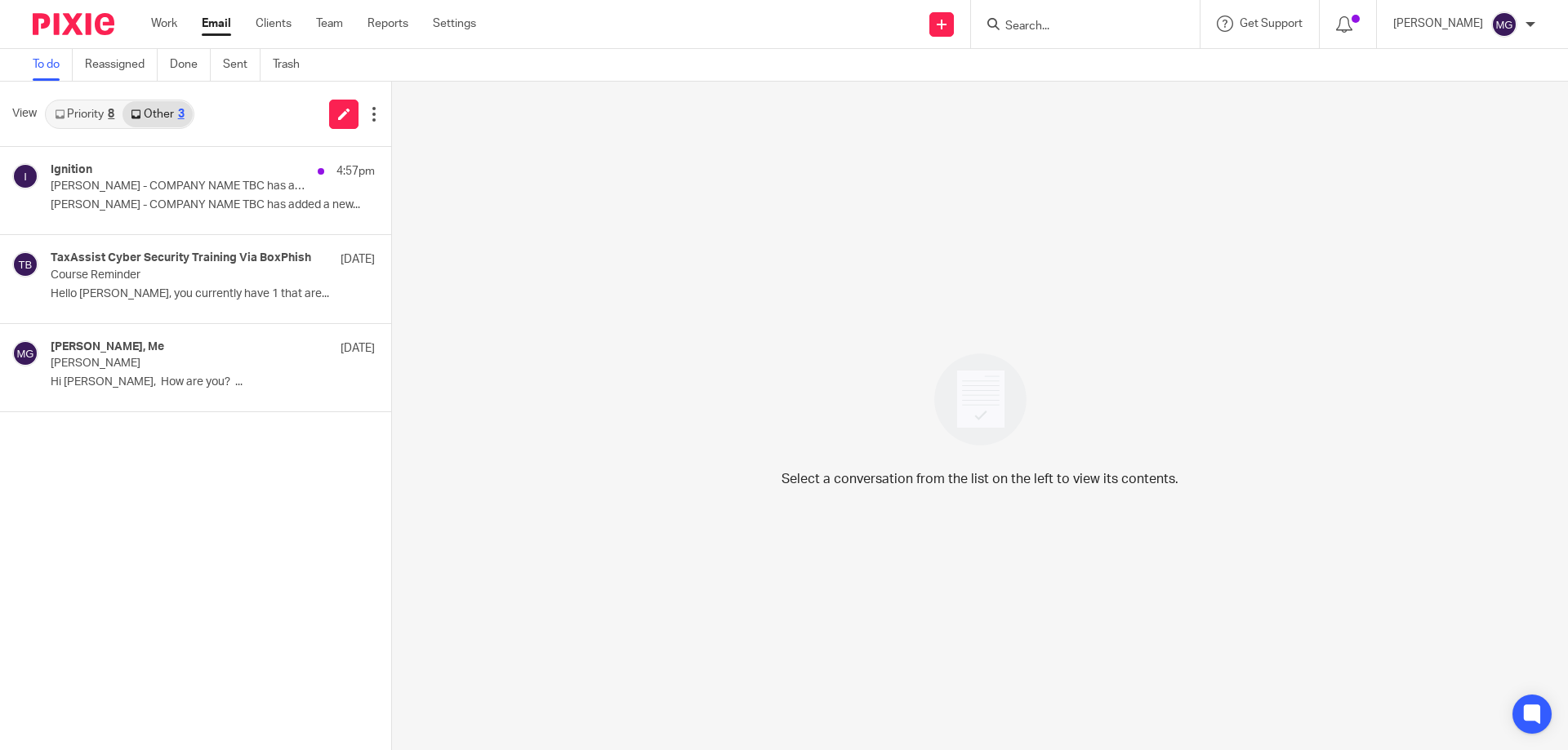
click at [94, 118] on link "Priority 8" at bounding box center [85, 114] width 76 height 27
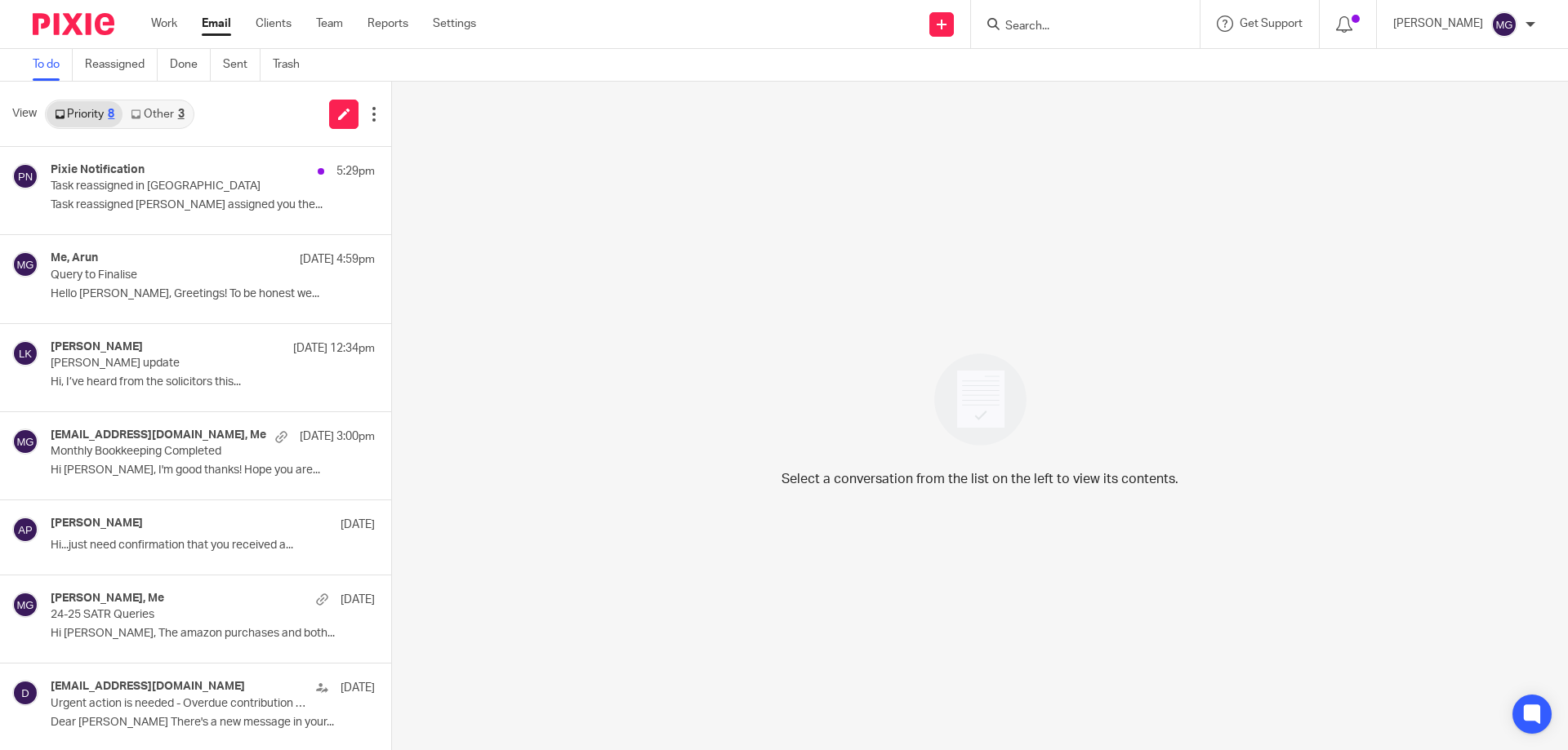
click at [151, 119] on link "Other 3" at bounding box center [158, 114] width 70 height 27
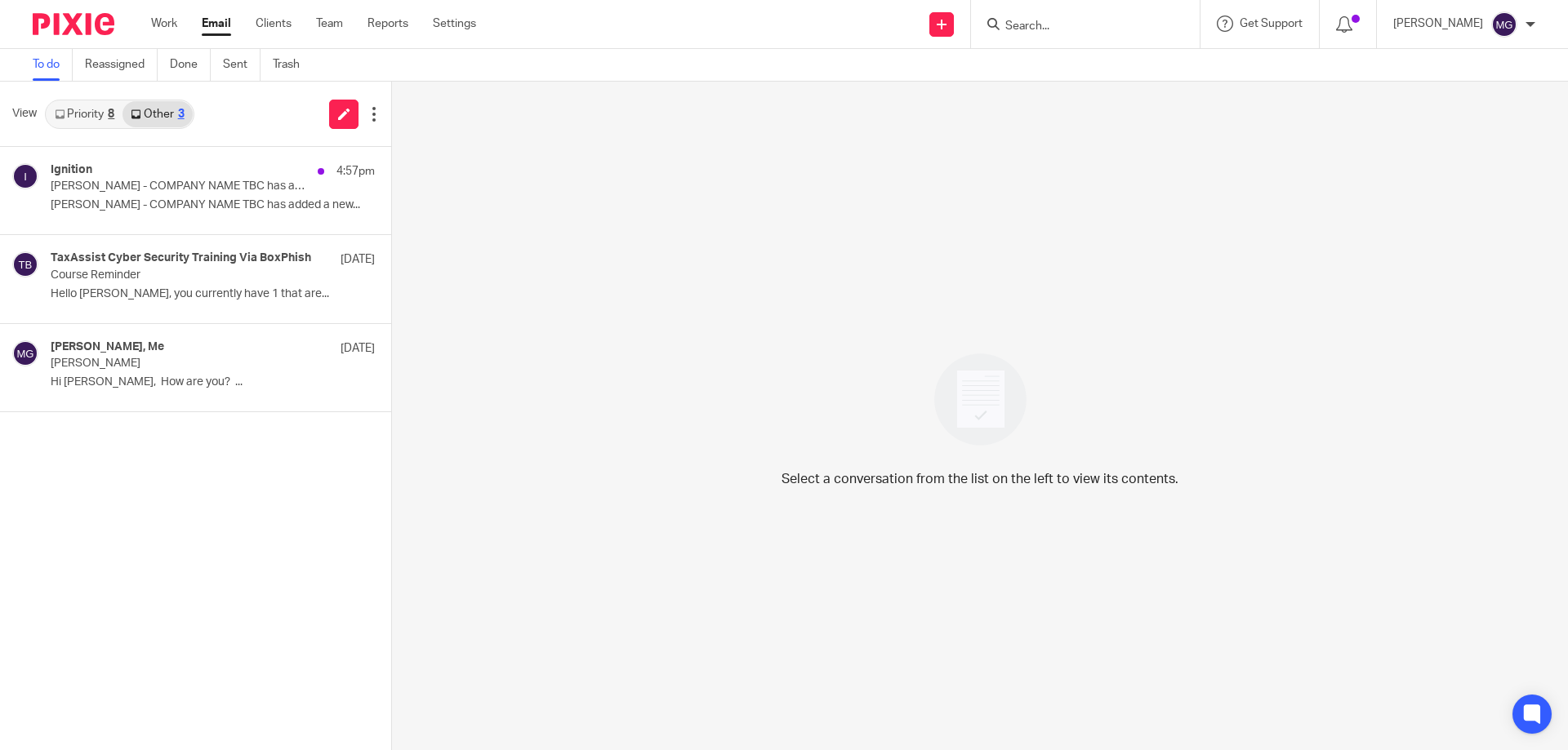
click at [94, 121] on link "Priority 8" at bounding box center [85, 114] width 76 height 27
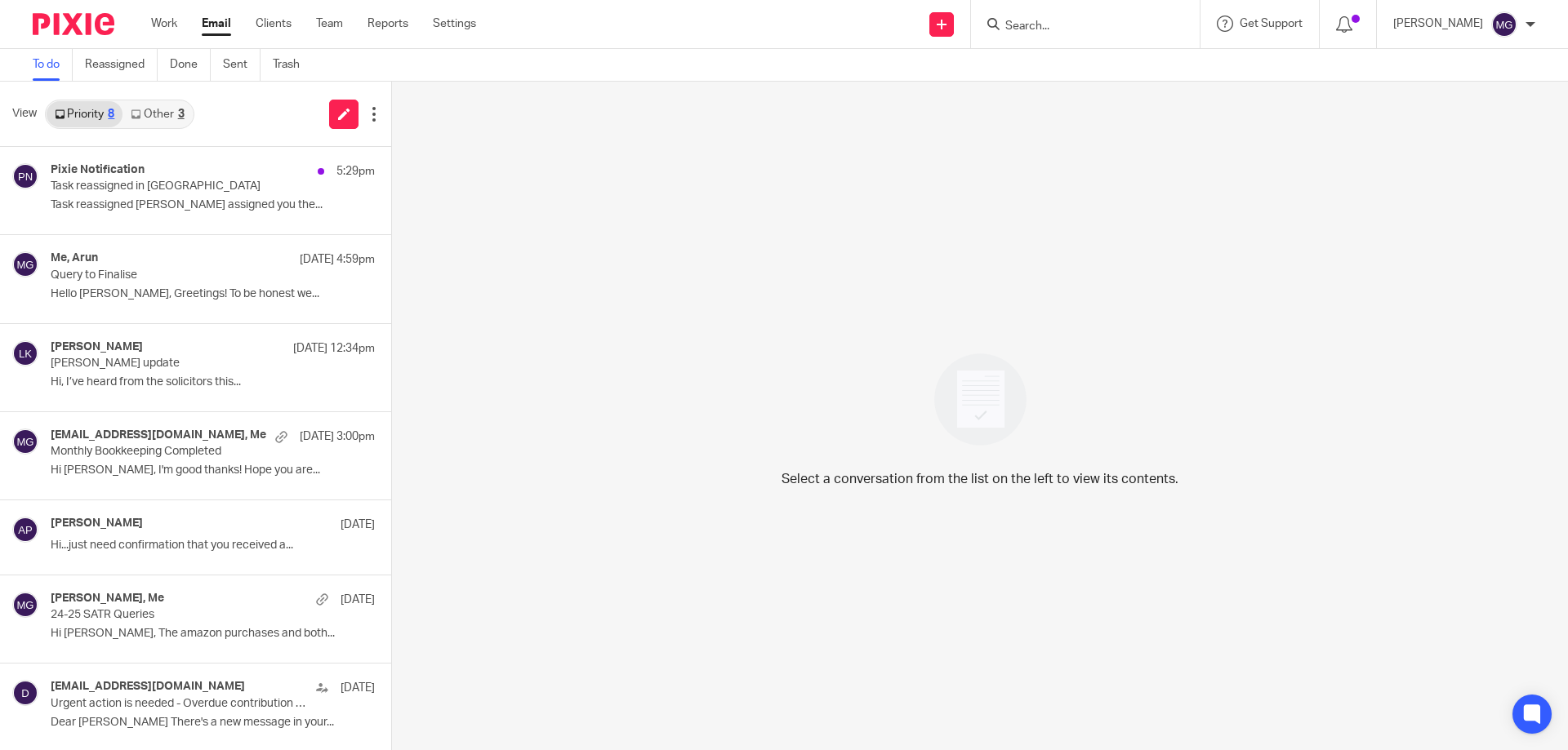
drag, startPoint x: 142, startPoint y: 116, endPoint x: 151, endPoint y: 130, distance: 16.6
click at [143, 118] on link "Other 3" at bounding box center [158, 114] width 70 height 27
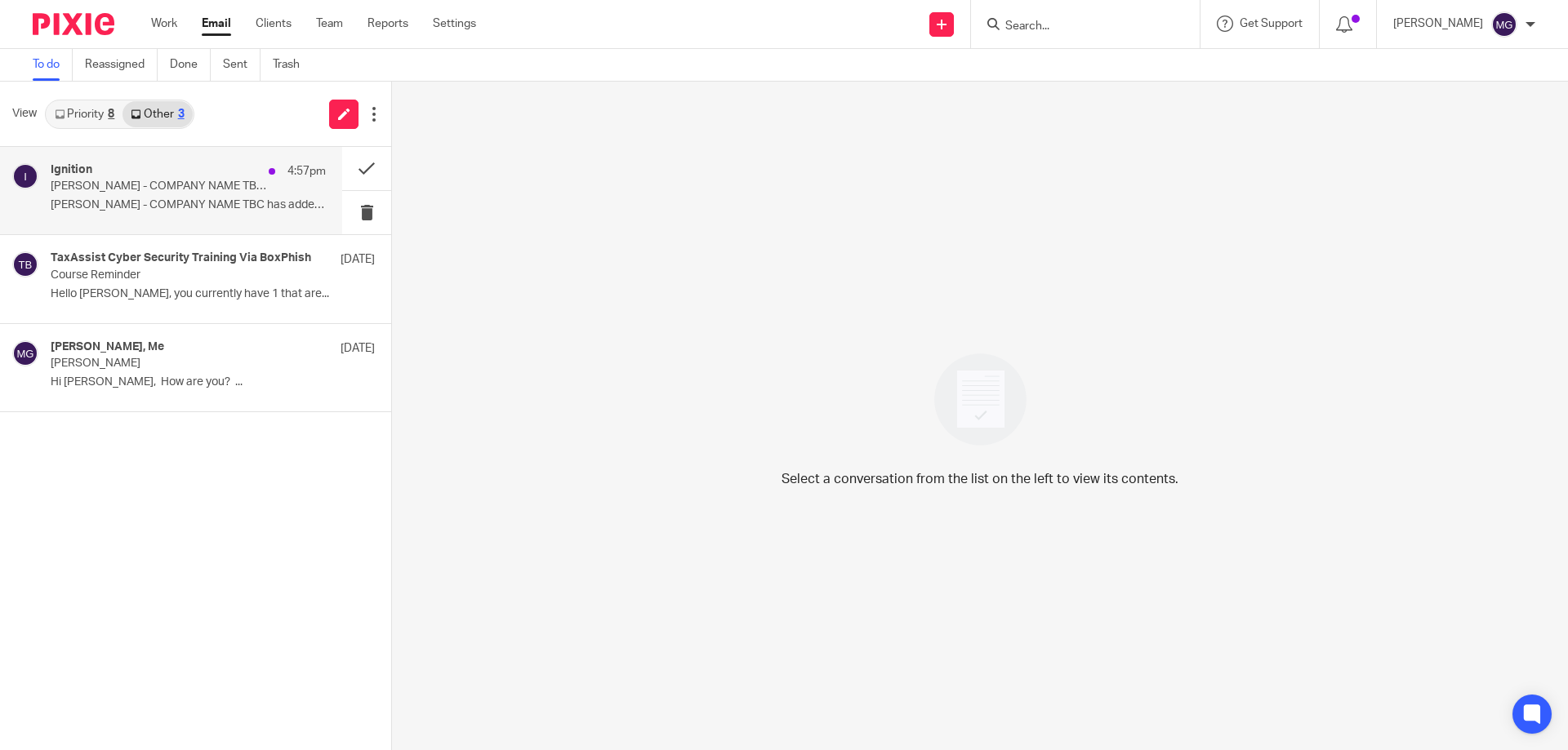
click at [143, 168] on div "Ignition 4:57pm" at bounding box center [188, 172] width 275 height 17
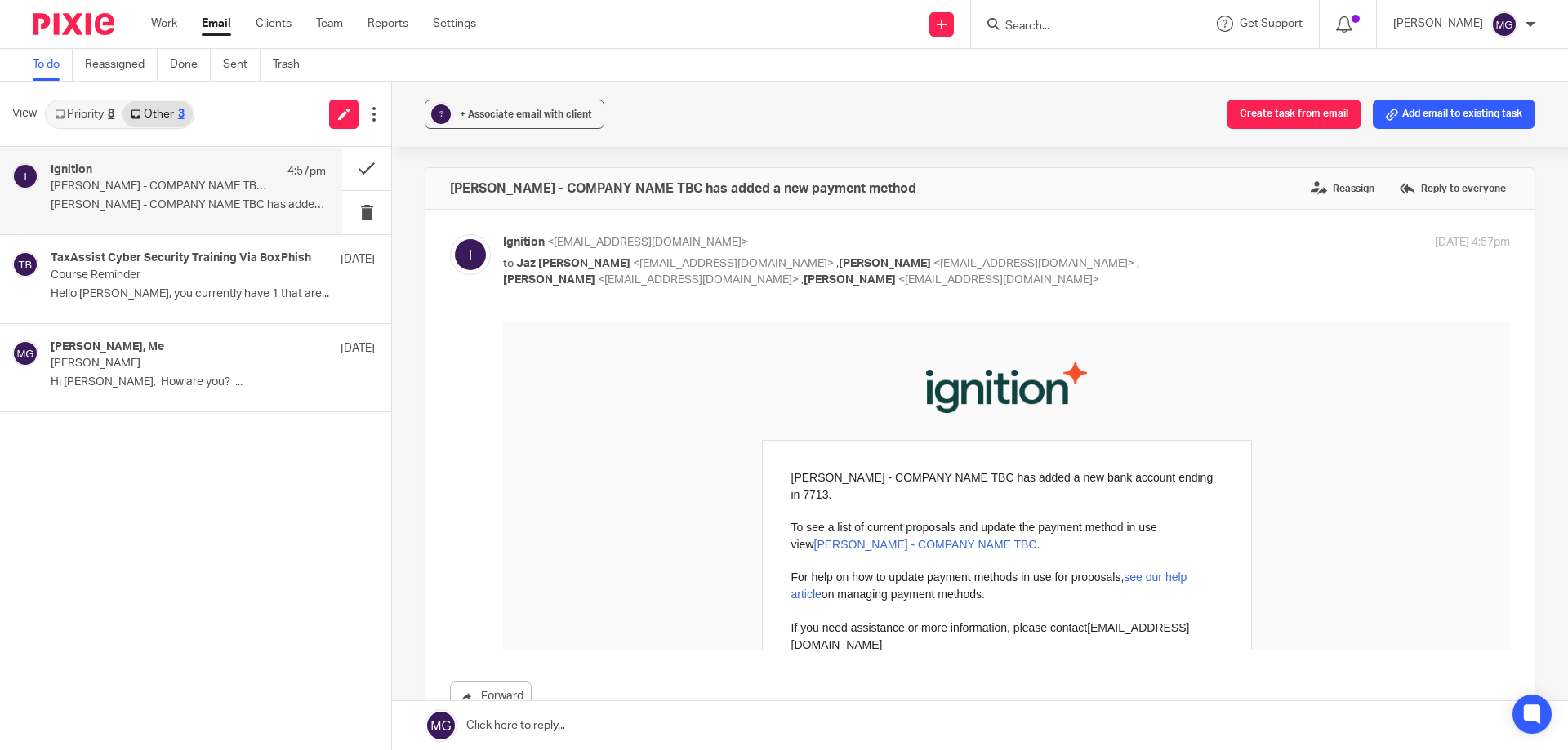
click at [86, 105] on link "Priority 8" at bounding box center [85, 114] width 76 height 27
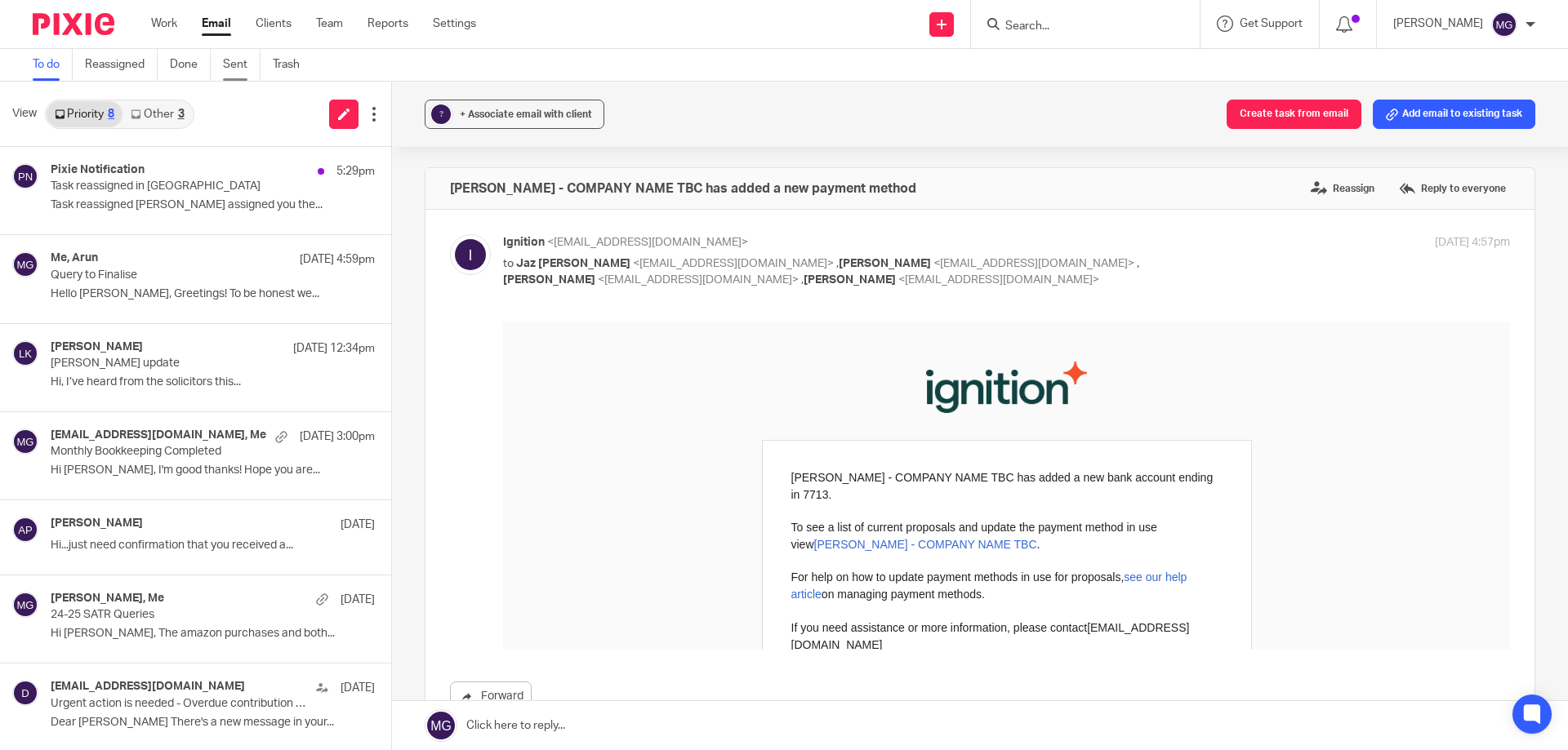
click at [233, 62] on link "Sent" at bounding box center [241, 65] width 37 height 31
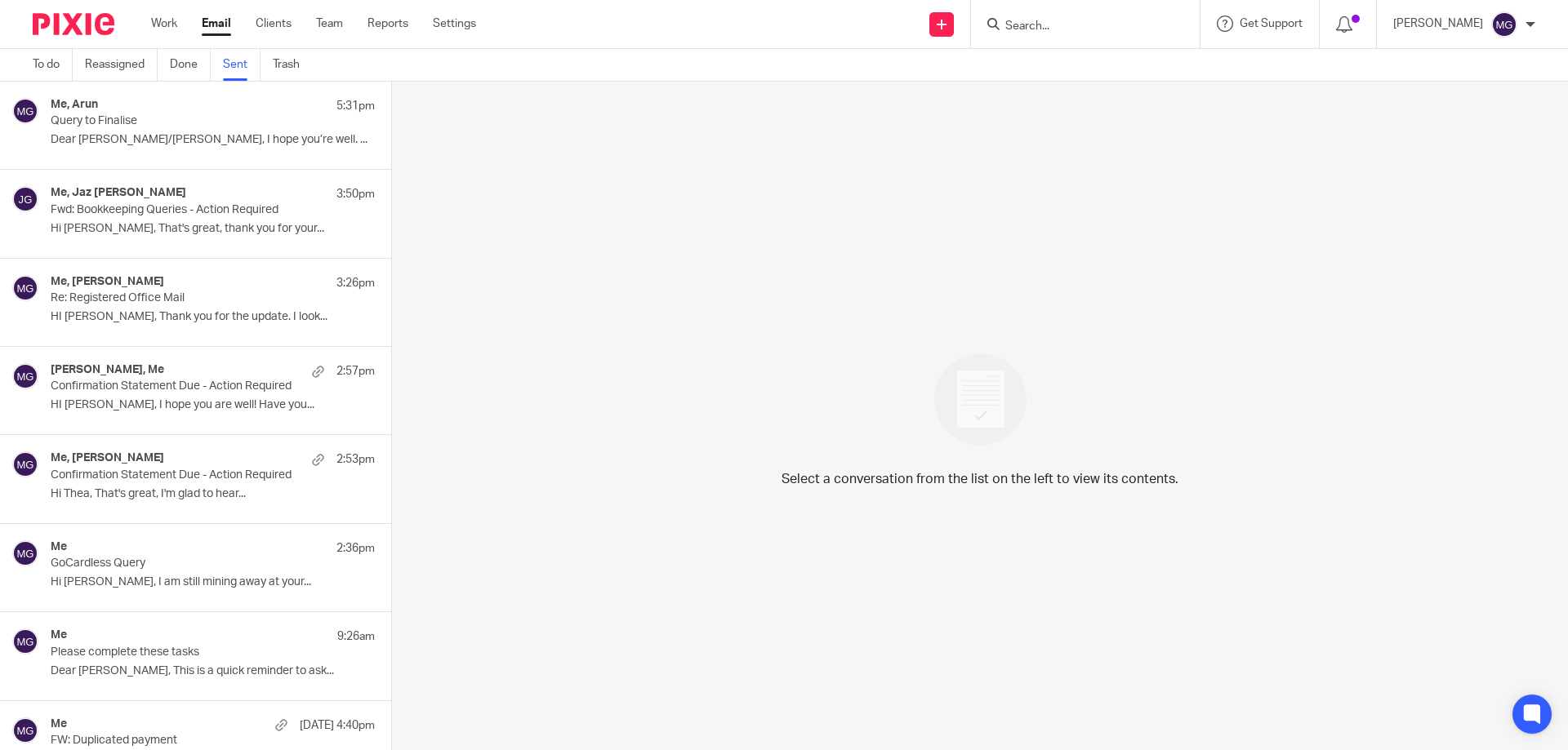
click at [184, 108] on div "Me, Arun 5:31pm" at bounding box center [212, 106] width 324 height 17
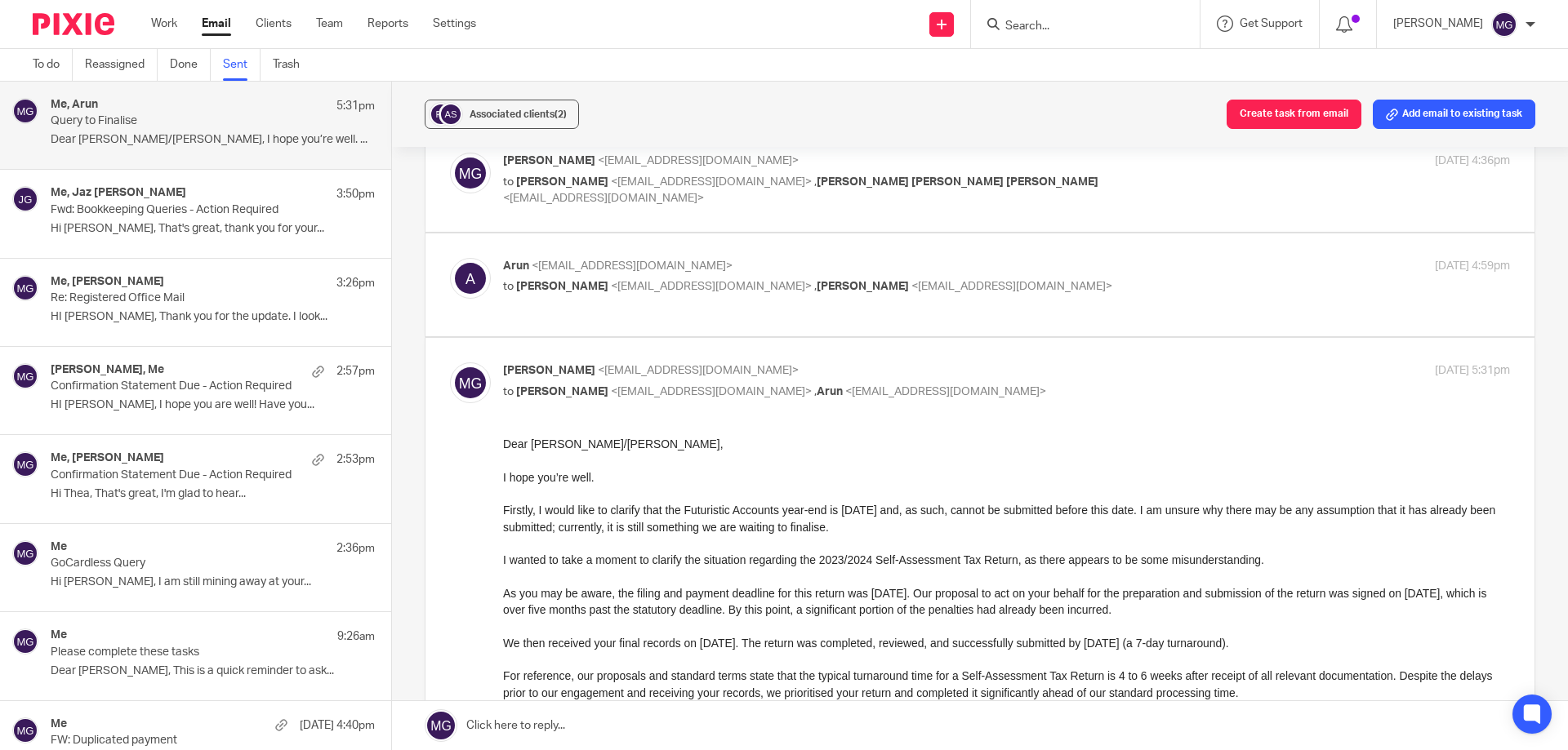
scroll to position [163, 0]
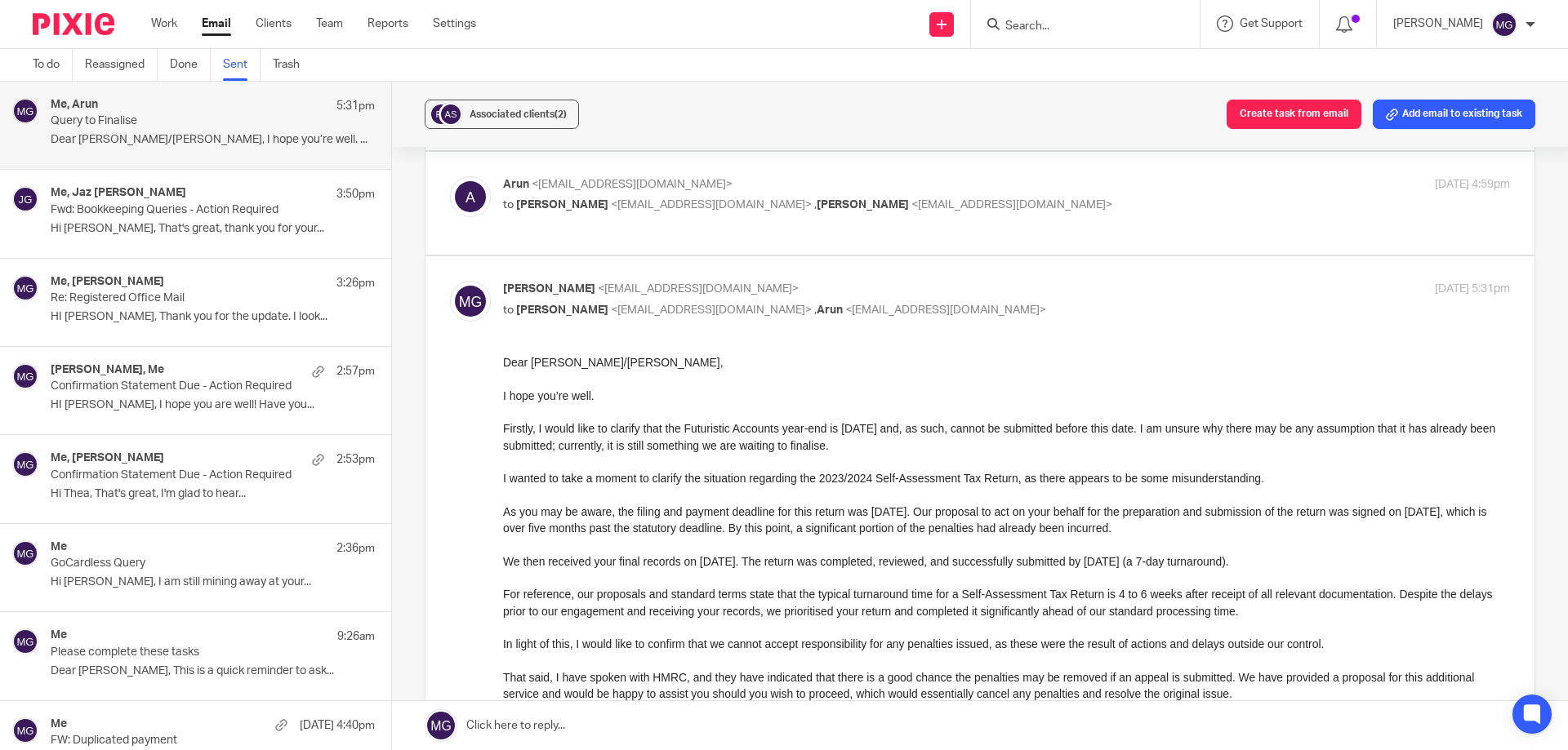
click at [799, 422] on p "Firstly, I would like to clarify that the Futuristic Accounts year-end is 31 Ju…" at bounding box center [1007, 437] width 1007 height 33
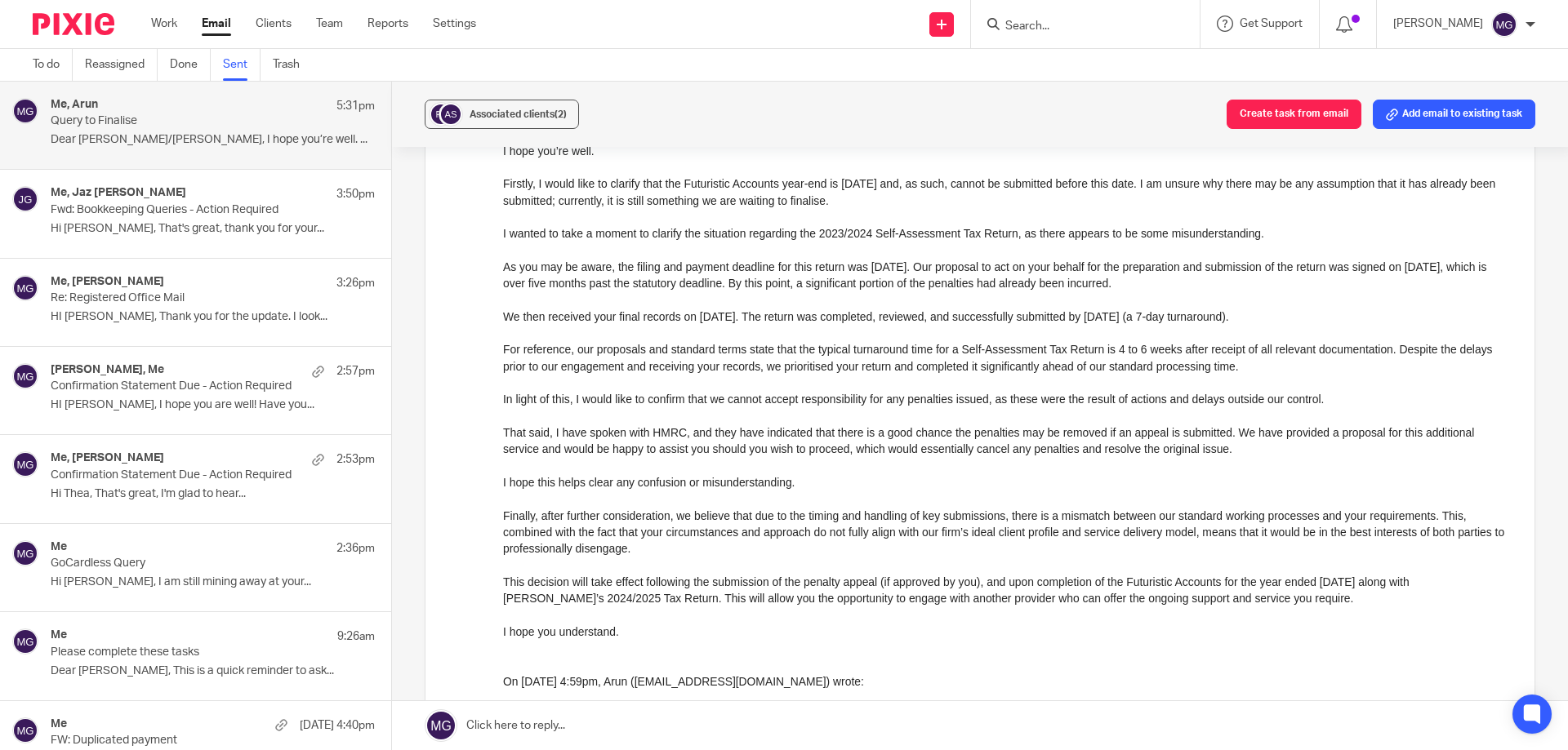
scroll to position [571, 0]
